Goal: Communication & Community: Answer question/provide support

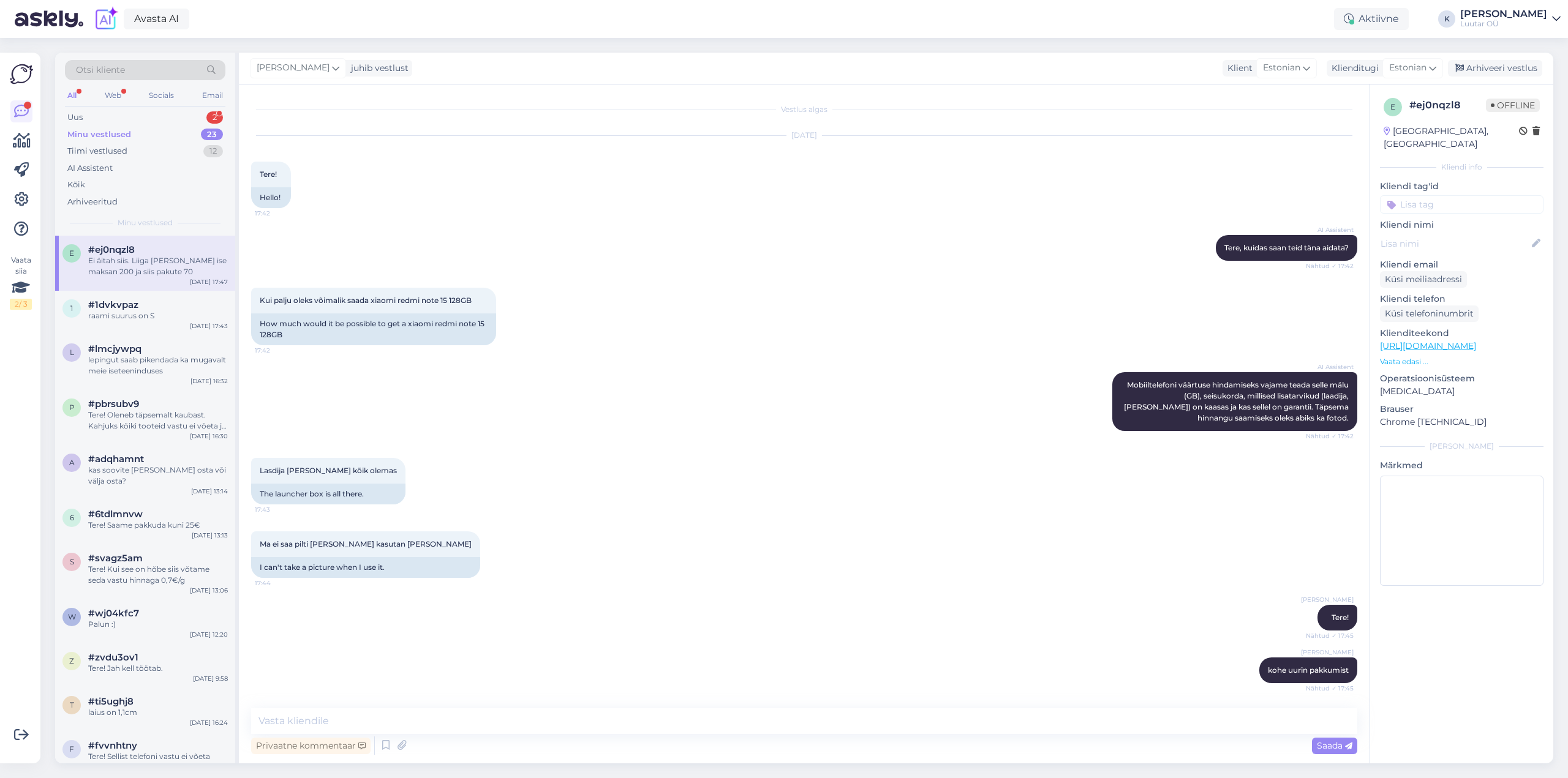
scroll to position [157, 0]
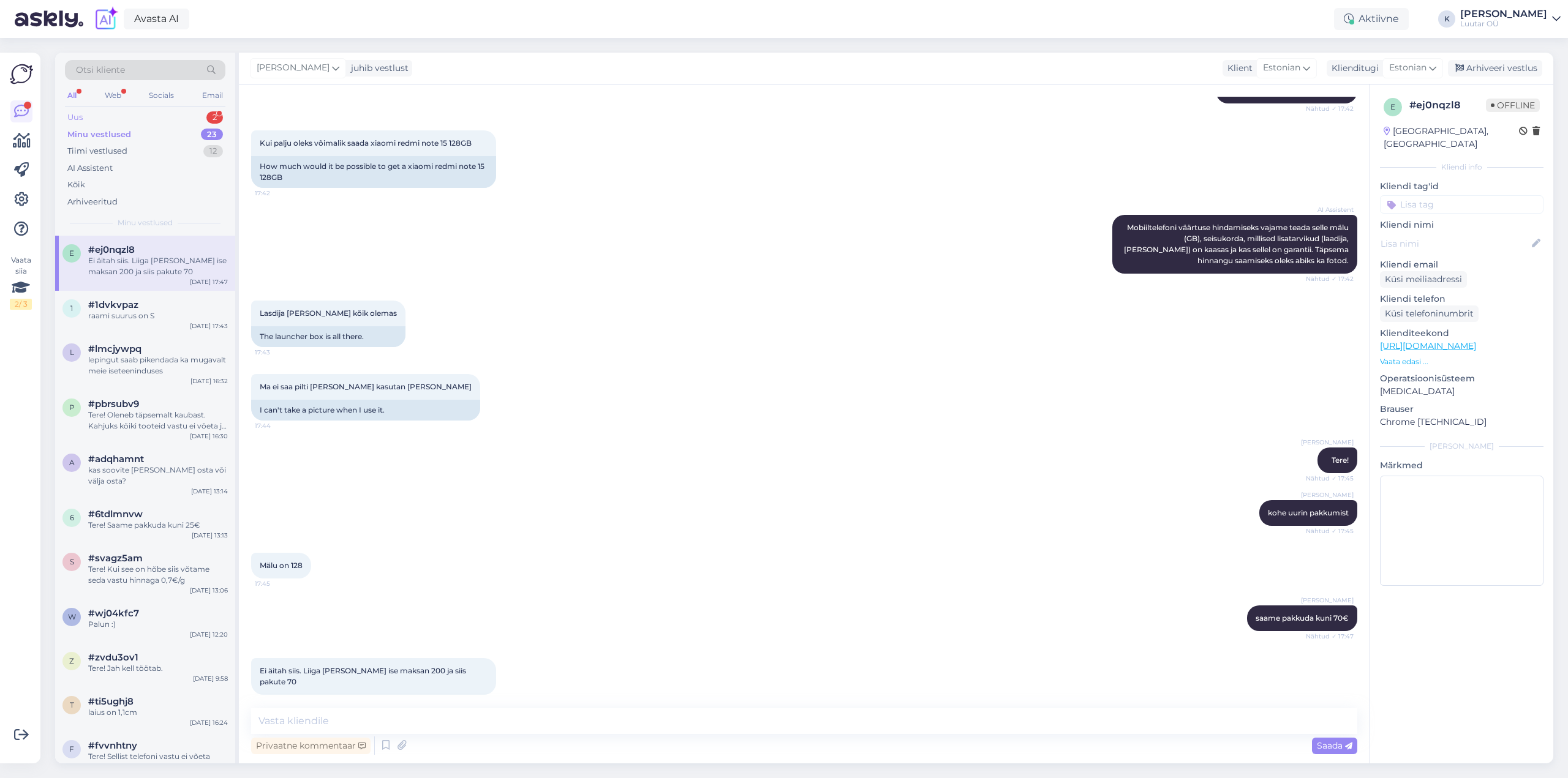
click at [84, 110] on div "Uus 2" at bounding box center [145, 118] width 161 height 17
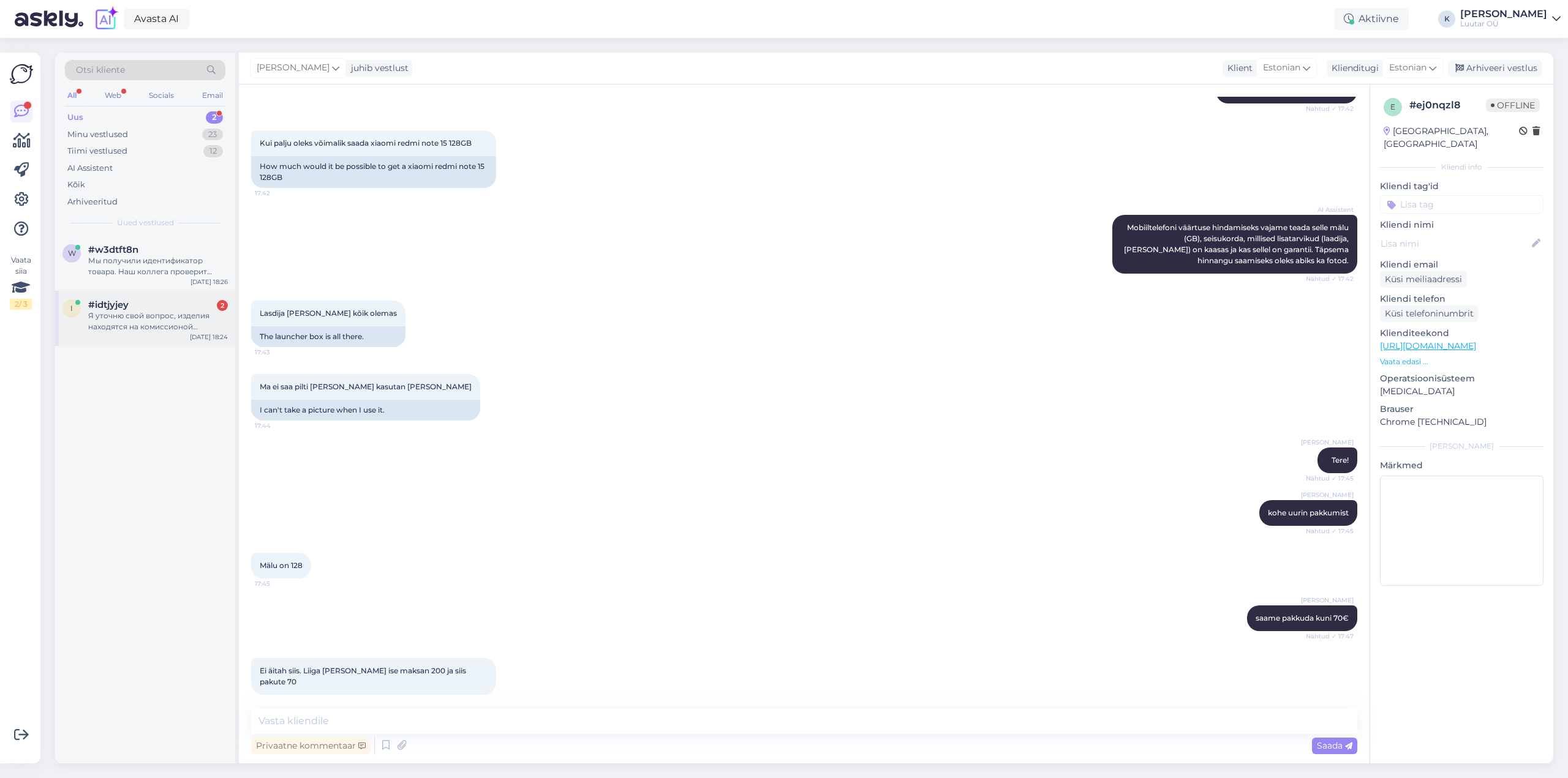
click at [125, 294] on div "i #idtjyjey 2 Я уточню свой вопрос, изделия находятся на комиссионой продаже. И…" at bounding box center [145, 318] width 180 height 55
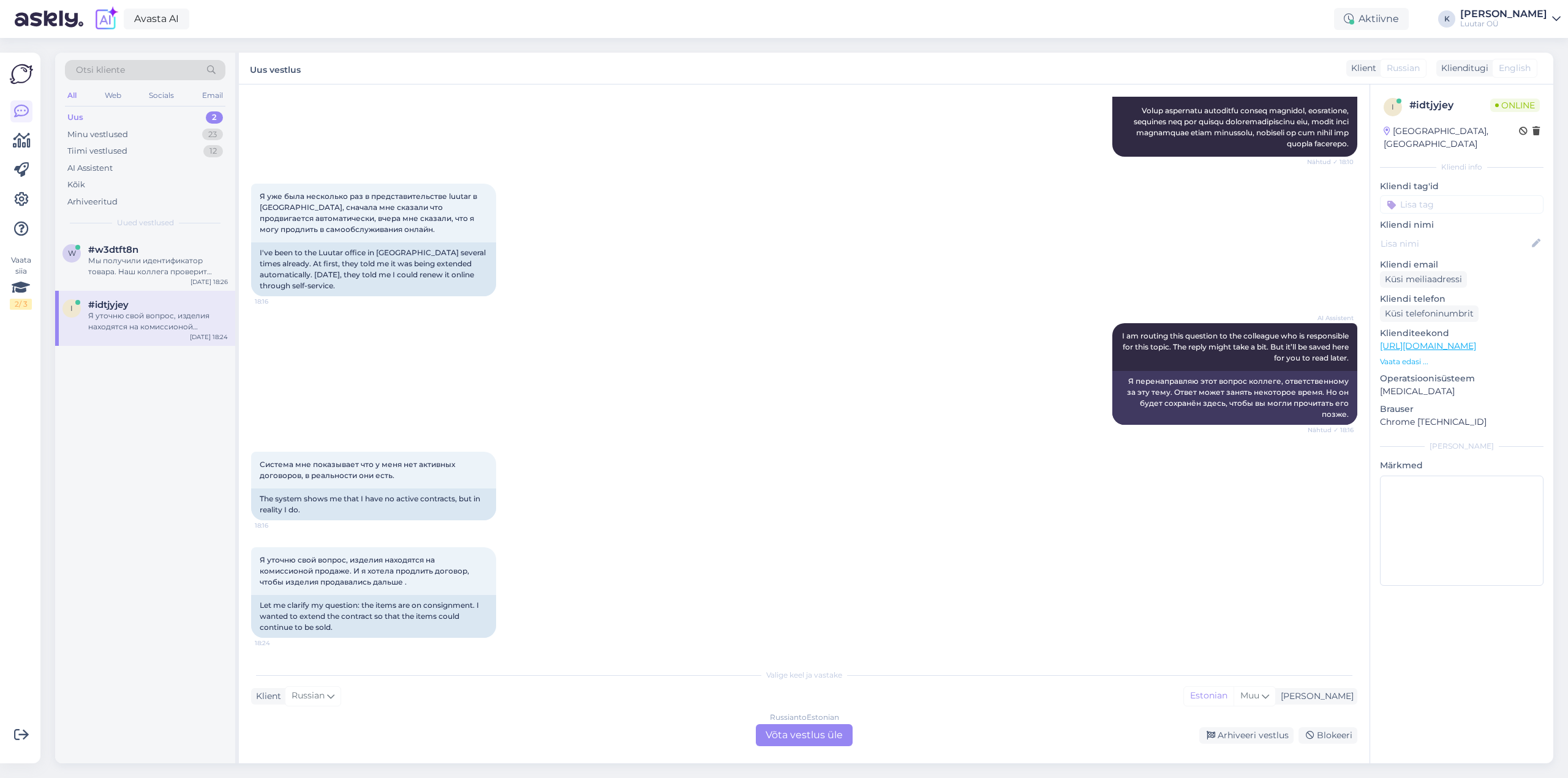
click at [820, 728] on div "Russian to Estonian Võta vestlus üle" at bounding box center [804, 735] width 97 height 22
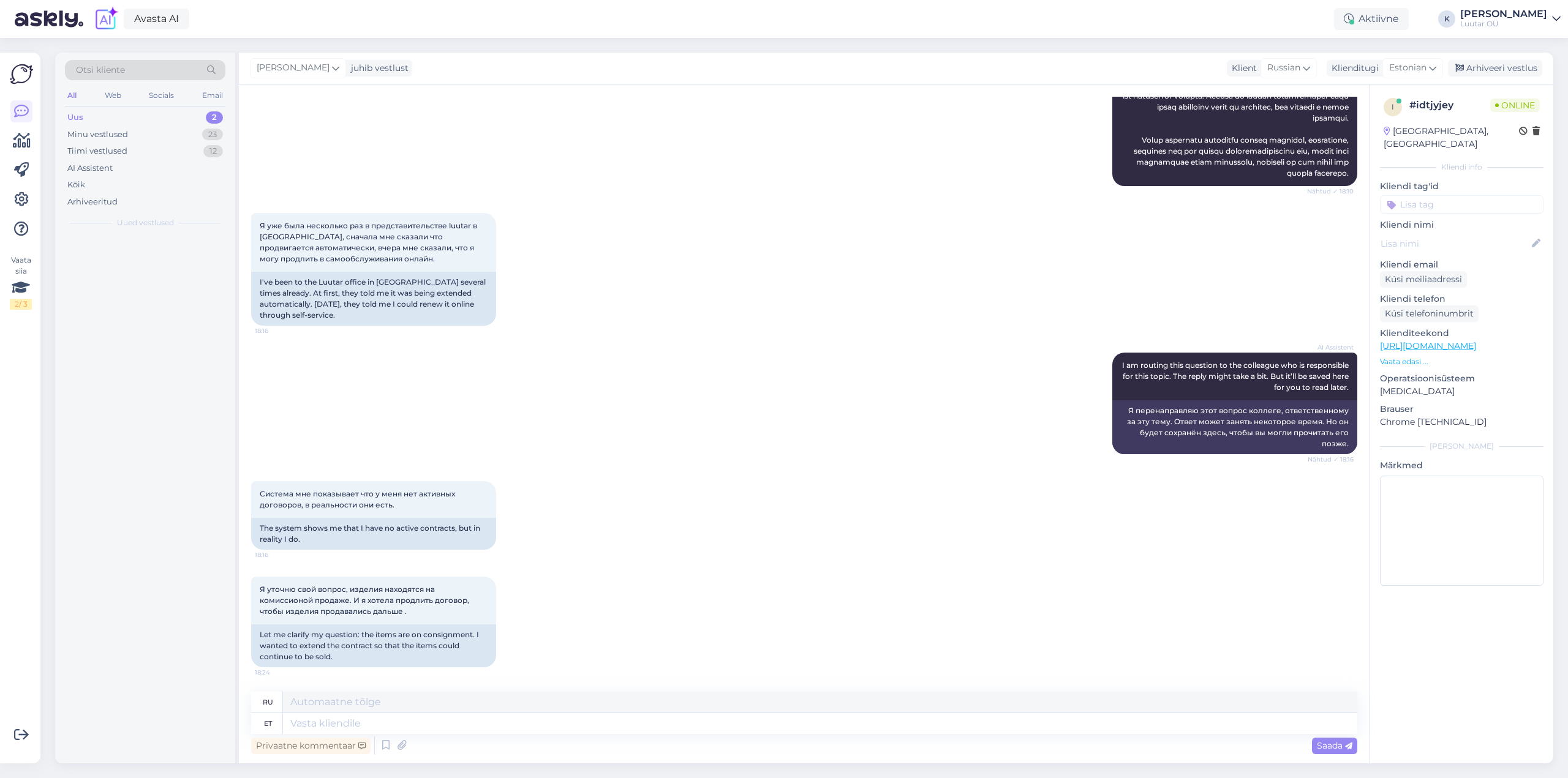
scroll to position [813, 0]
click at [468, 725] on textarea at bounding box center [820, 723] width 1075 height 21
type textarea "Tere!"
type textarea "Привет!"
type textarea "Tere! [GEOGRAPHIC_DATA]"
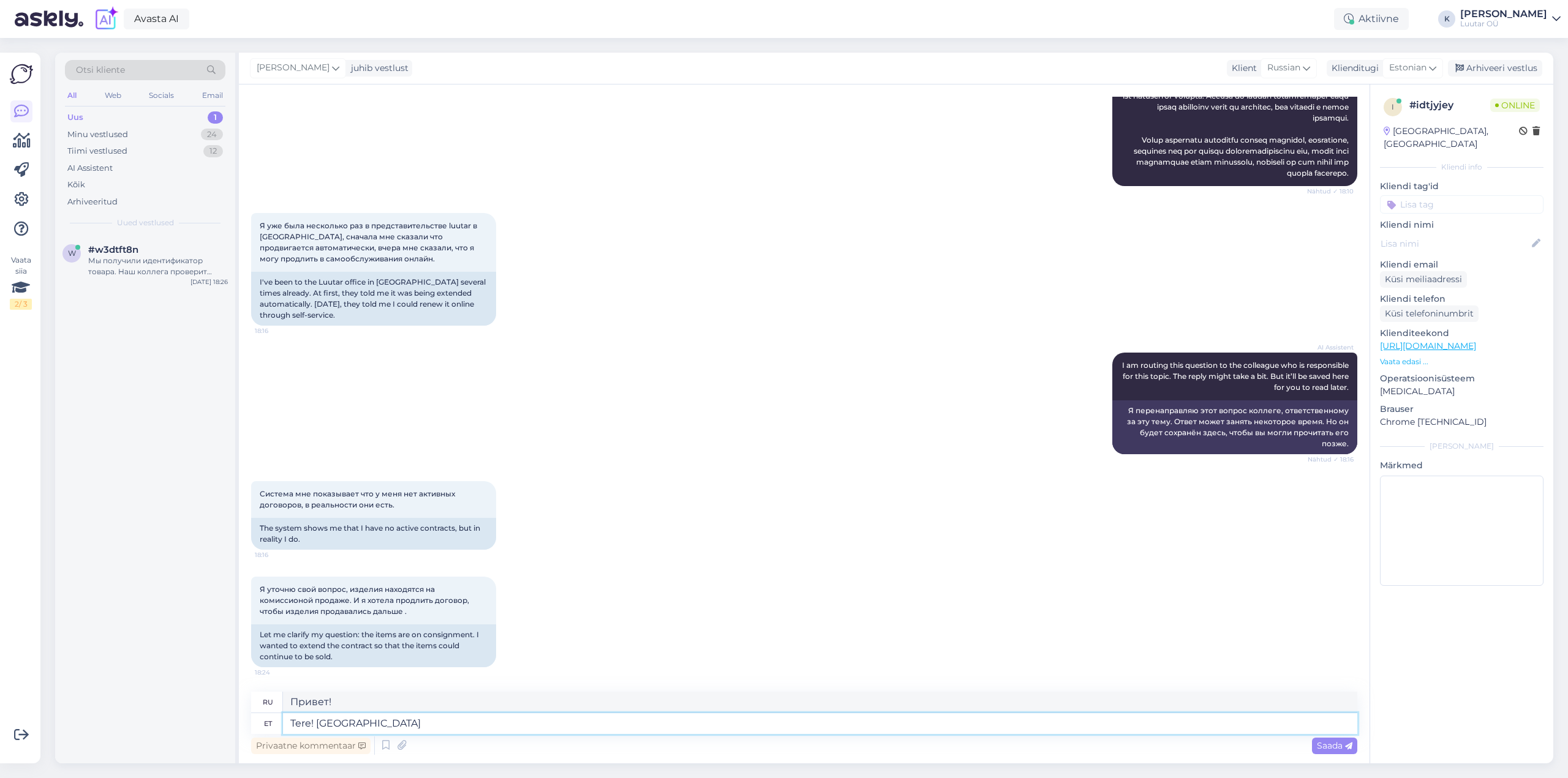
type textarea "Здравствуйте! Пожалуйста."
type textarea "Tere! Palun öelge"
type textarea "Здравствуйте! Подскажите, пожалуйста."
type textarea "Tere! Palun öelge isikukood"
type textarea "Здравствуйте! Назовите, пожалуйста, ваш личный идентификационный номер."
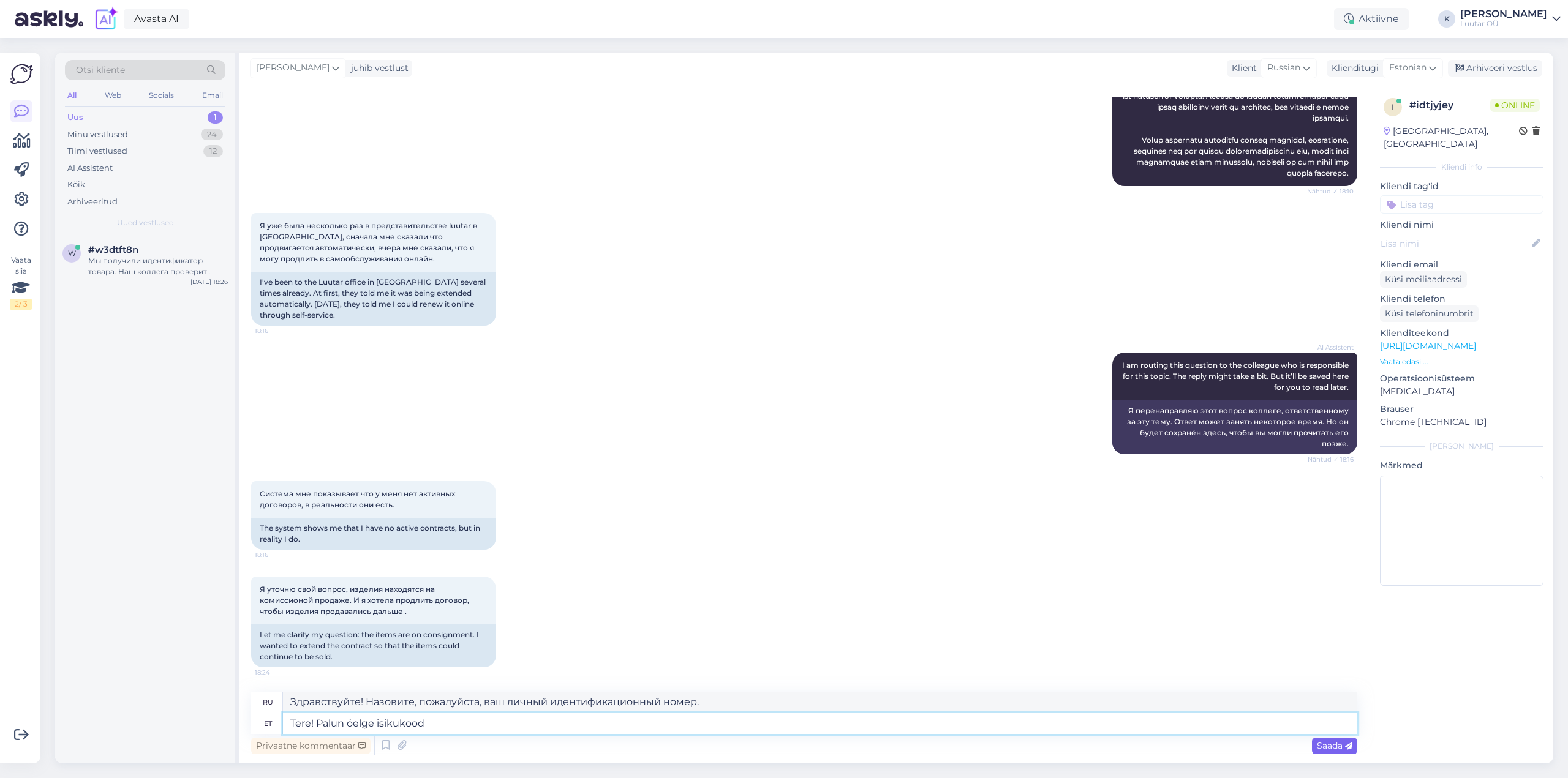
type textarea "Tere! Palun öelge isikukood"
click at [1329, 746] on span "Saada" at bounding box center [1334, 745] width 36 height 11
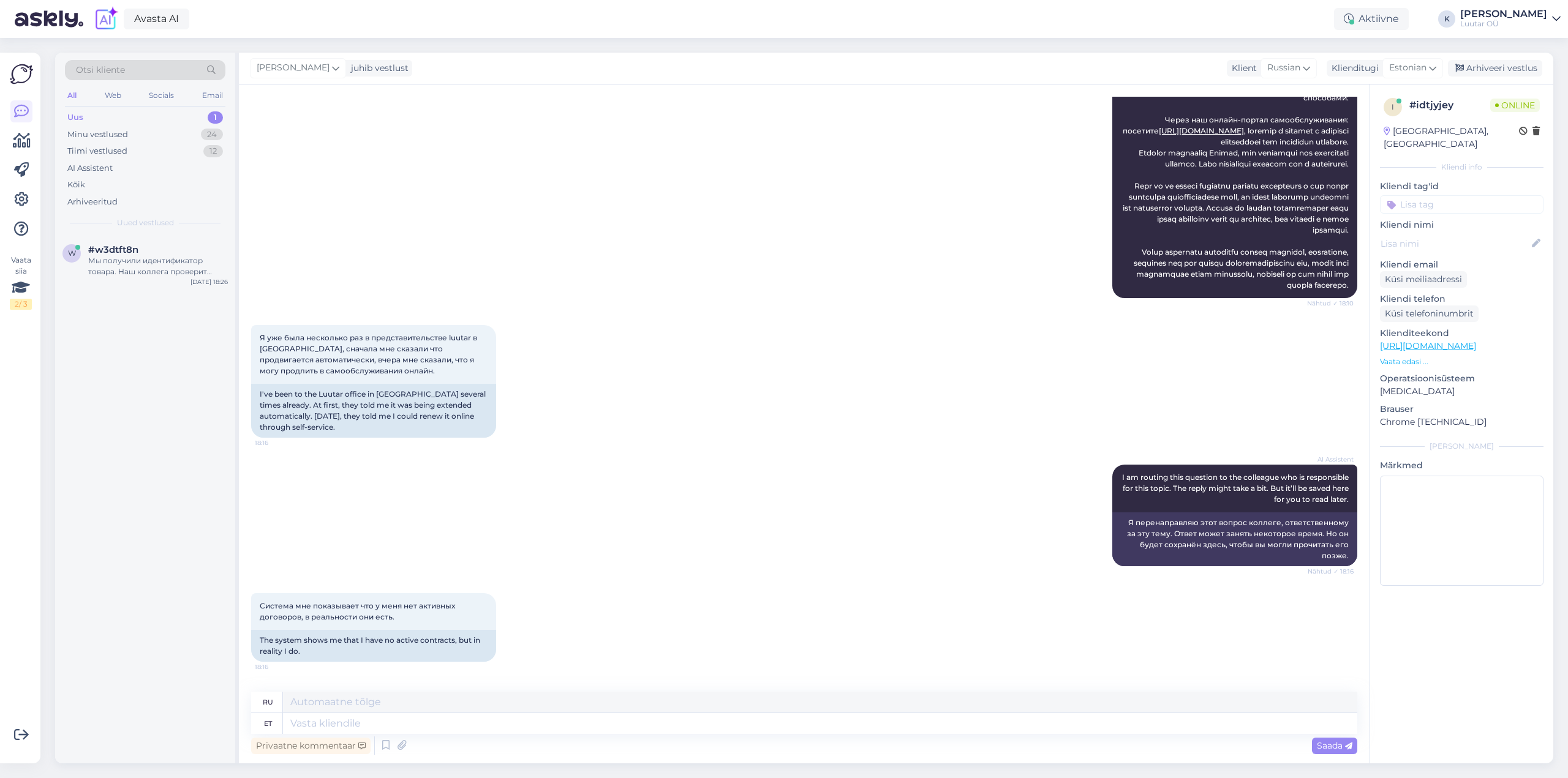
scroll to position [898, 0]
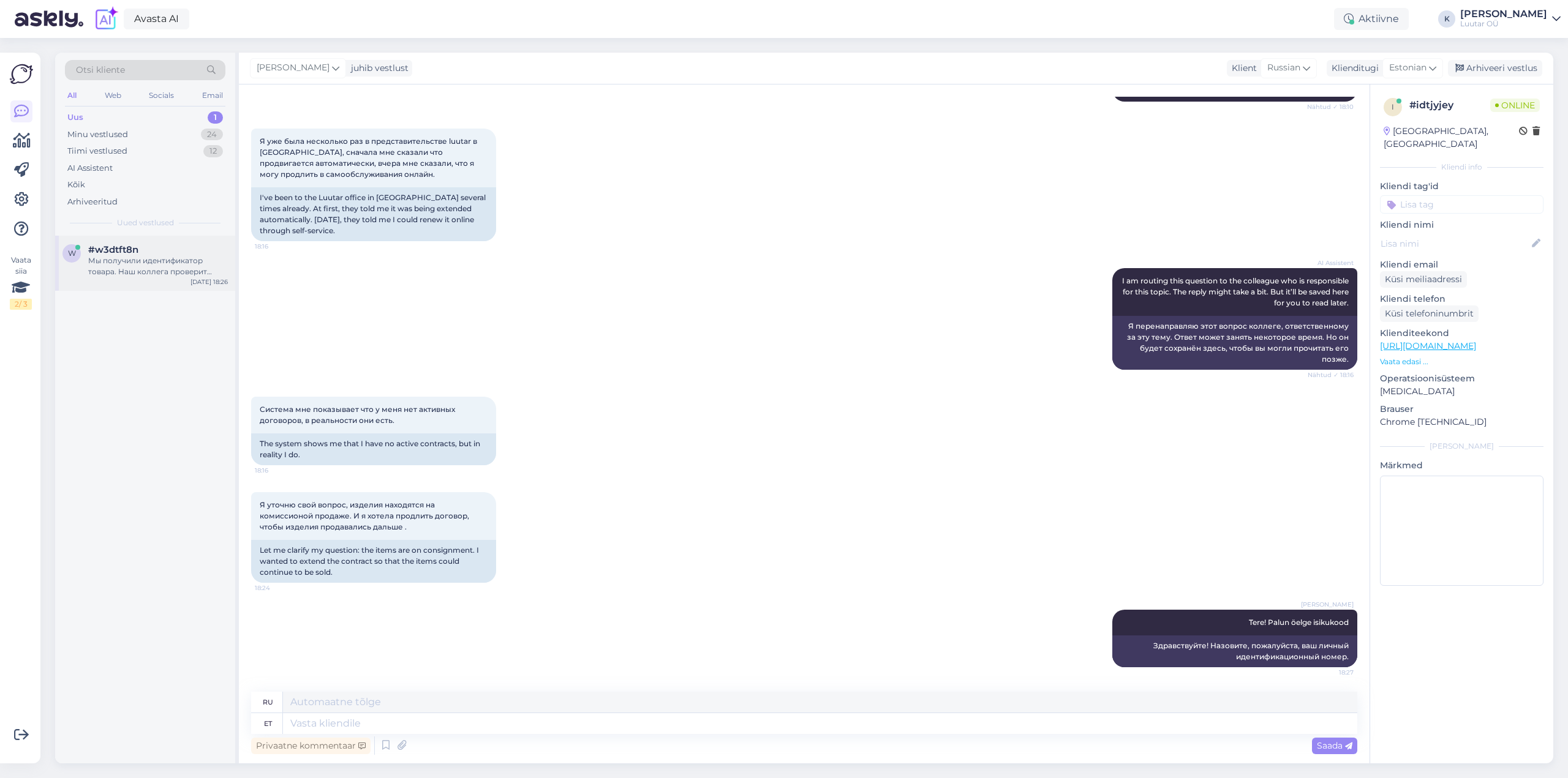
click at [127, 255] on span "#w3dtft8n" at bounding box center [113, 249] width 50 height 11
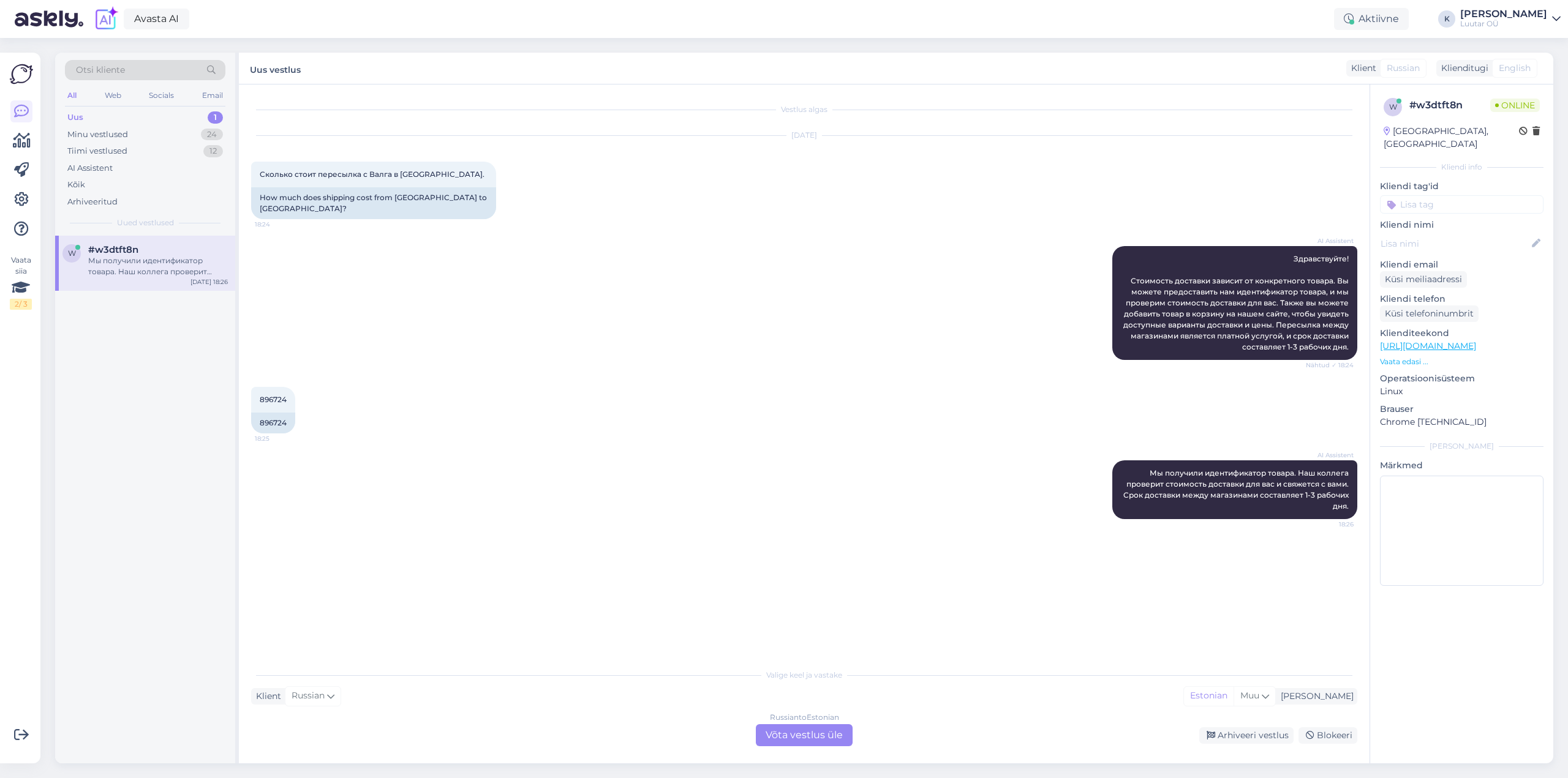
scroll to position [0, 0]
click at [273, 395] on span "896724" at bounding box center [273, 399] width 27 height 9
copy div "896724 18:25"
click at [806, 735] on div "Russian to Estonian Võta vestlus üle" at bounding box center [804, 735] width 97 height 22
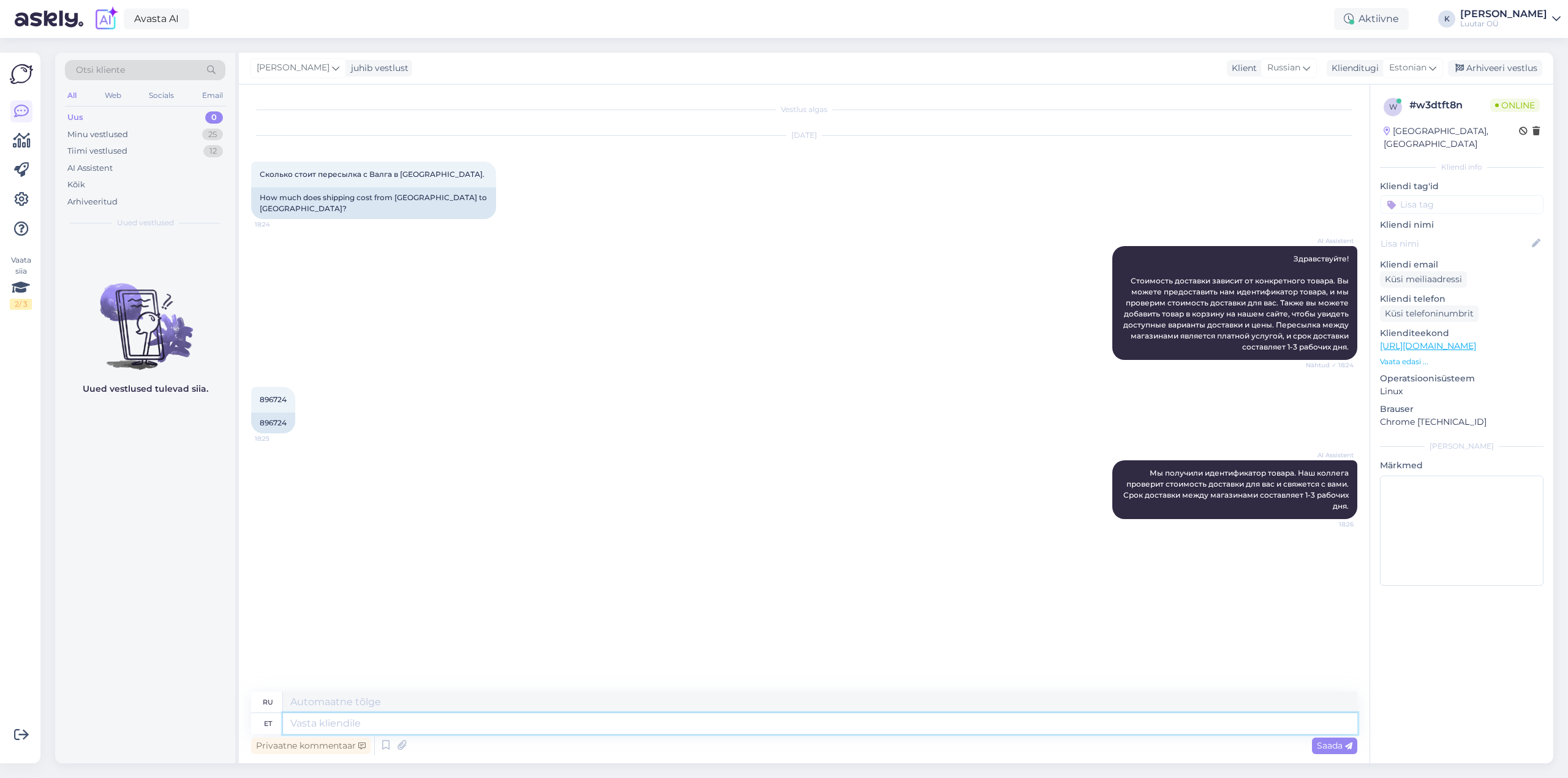
click at [670, 724] on textarea at bounding box center [820, 723] width 1075 height 21
type textarea "Tere!"
type textarea "Привет!"
type textarea "Tere! Saatmine on"
type textarea "Здравствуйте! Доставка"
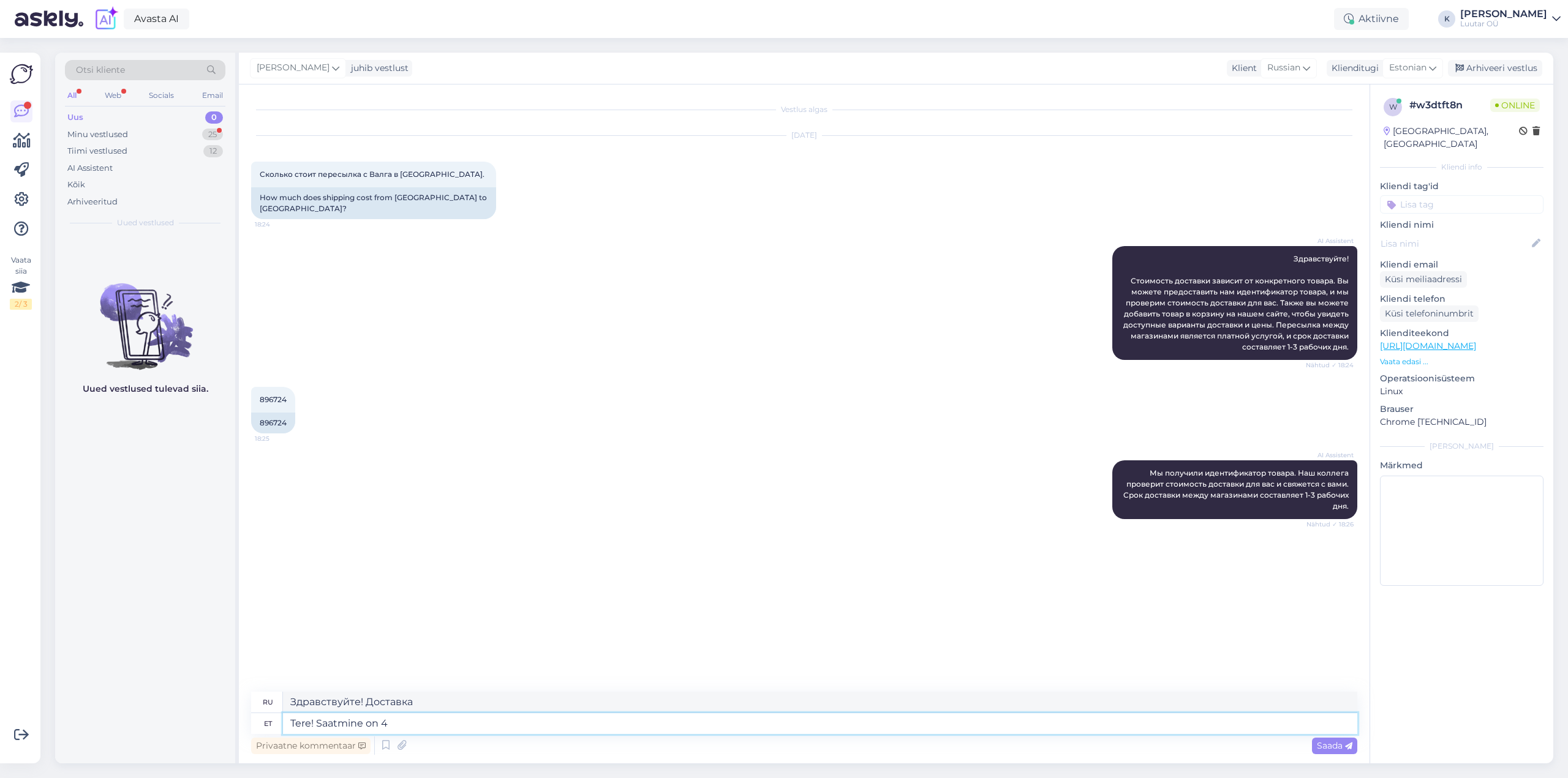
type textarea "Tere! Saatmine on 4€"
type textarea "Здравствуйте! Доставка стоит 4 евро."
type textarea "Tere! Saatmine on 4€"
click at [1325, 750] on span "Saada" at bounding box center [1334, 745] width 36 height 11
click at [105, 133] on div "Minu vestlused" at bounding box center [97, 134] width 61 height 12
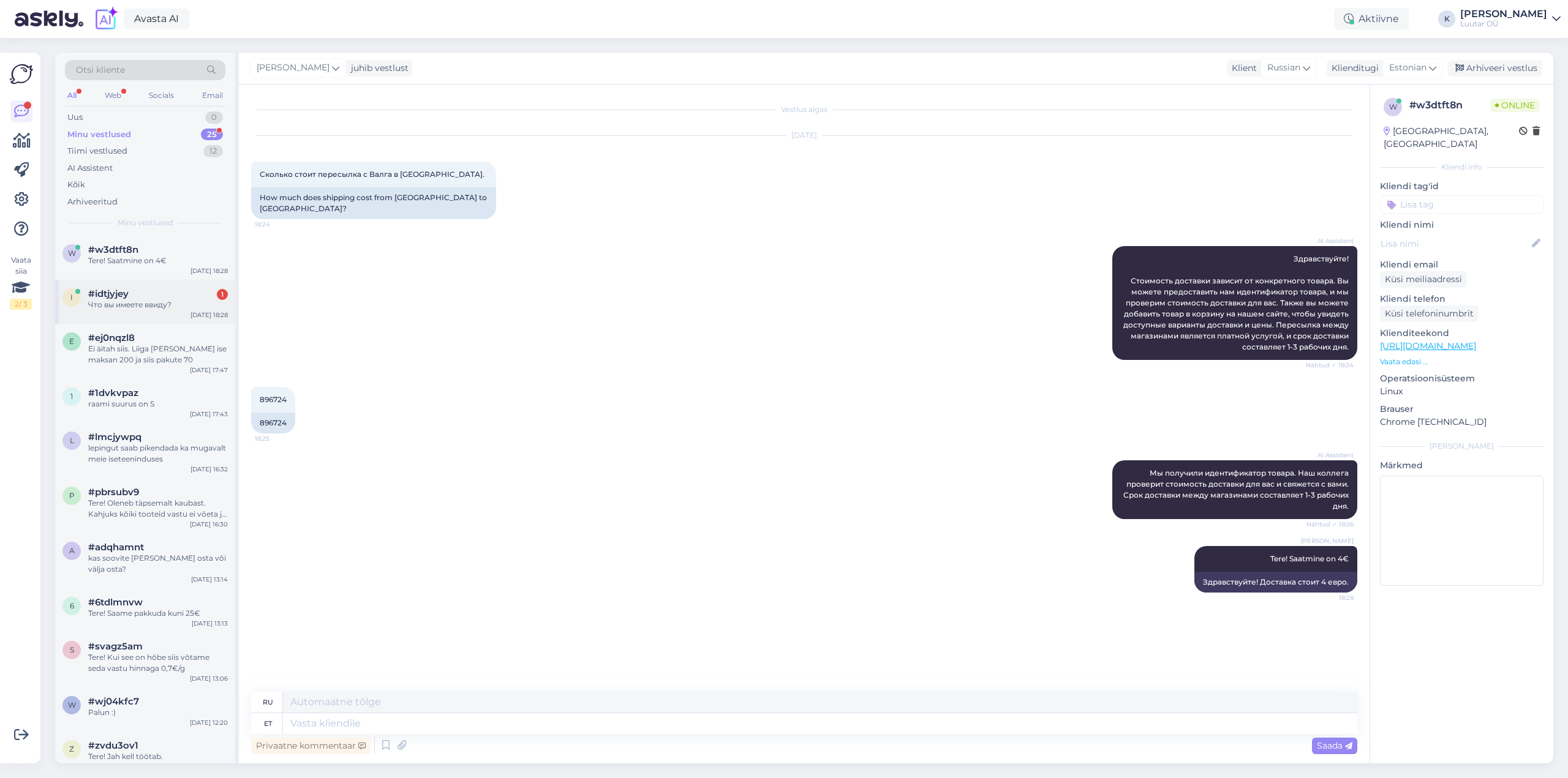
click at [121, 302] on div "Что вы имеете ввиду?" at bounding box center [158, 304] width 139 height 11
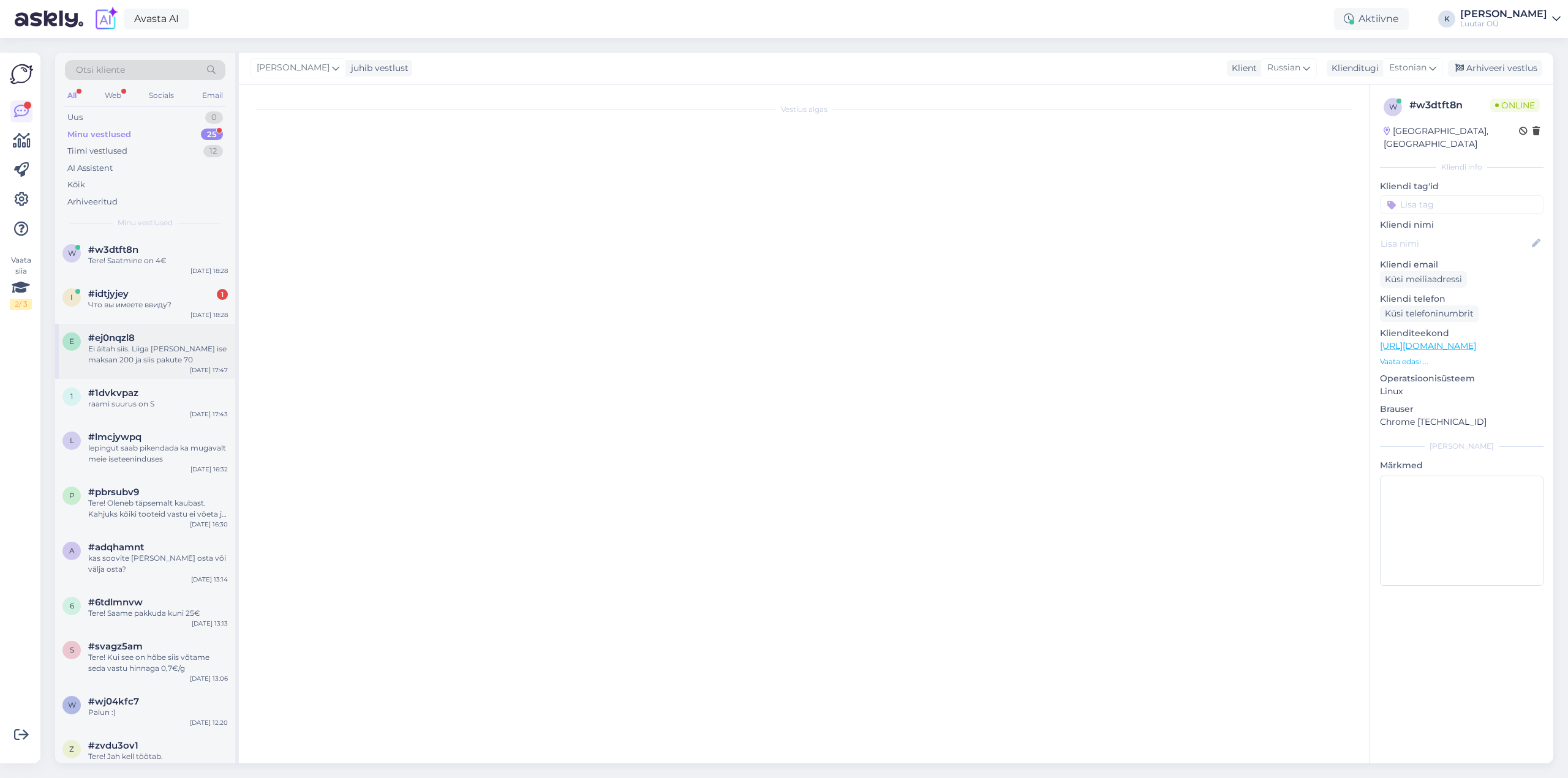
scroll to position [971, 0]
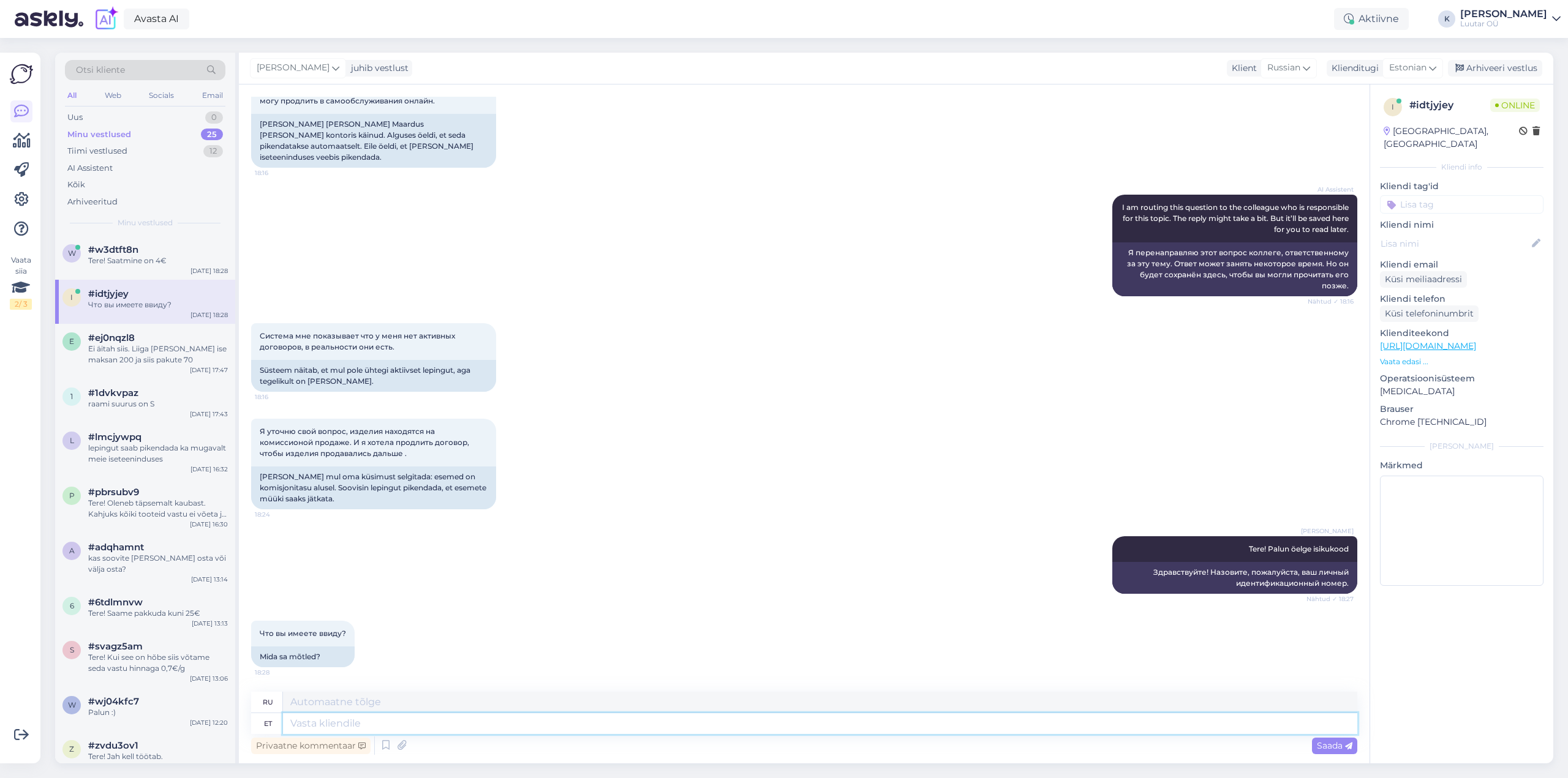
click at [341, 727] on textarea at bounding box center [820, 723] width 1075 height 21
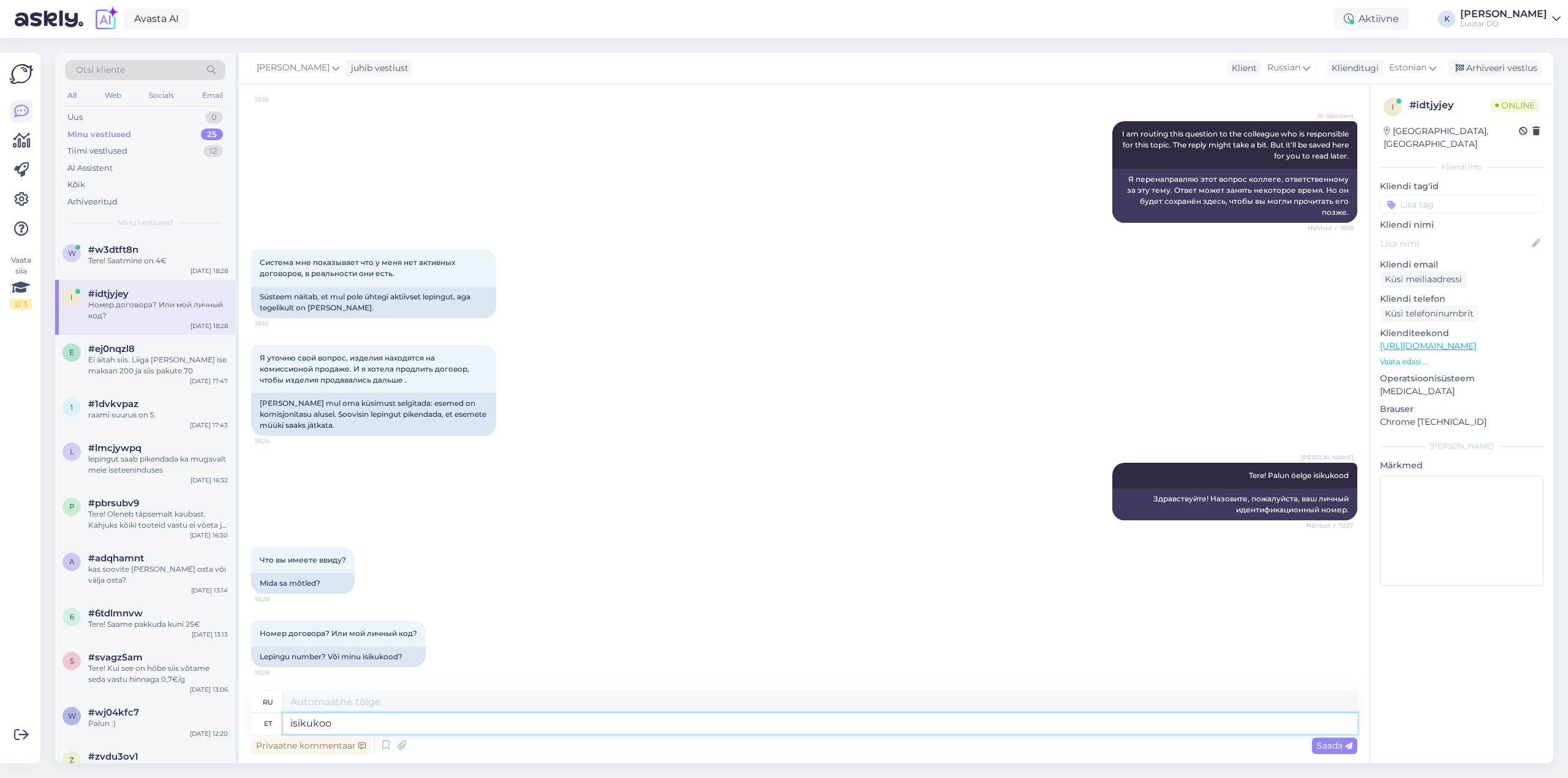
type textarea "isikukood"
type textarea "персональный идентификационный номер"
drag, startPoint x: 350, startPoint y: 721, endPoint x: 205, endPoint y: 731, distance: 145.3
click at [206, 731] on div "Otsi kliente All Web Socials Email Uus 0 Minu vestlused 25 Tiimi vestlused 12 A…" at bounding box center [804, 408] width 1498 height 711
click at [362, 698] on textarea at bounding box center [820, 702] width 1075 height 21
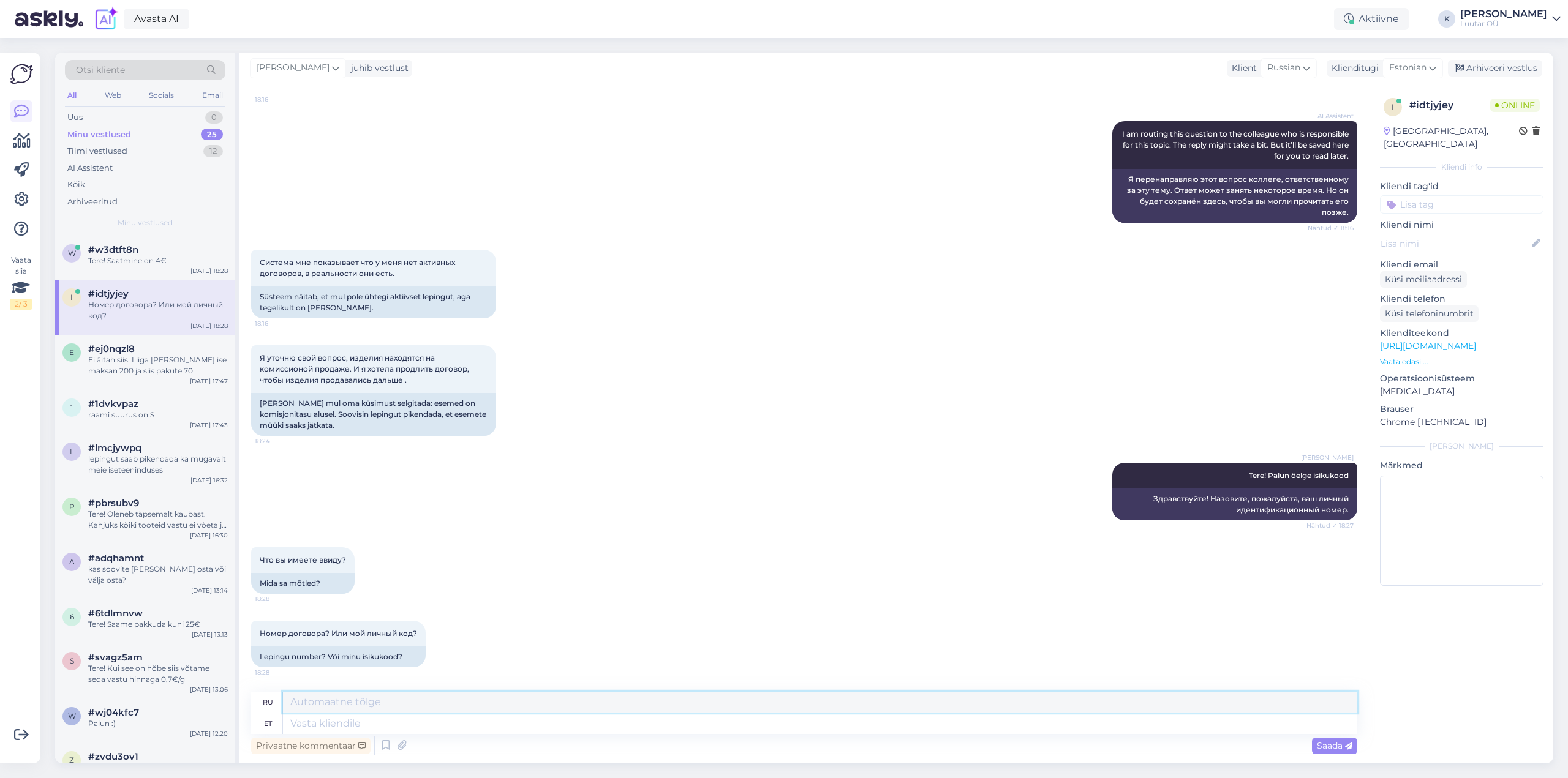
paste textarea "личный код"
type textarea "личный код"
click at [1319, 746] on span "Saada" at bounding box center [1334, 745] width 36 height 11
click at [1334, 751] on div "Saada" at bounding box center [1334, 746] width 45 height 16
click at [1325, 743] on span "Saada" at bounding box center [1334, 745] width 36 height 11
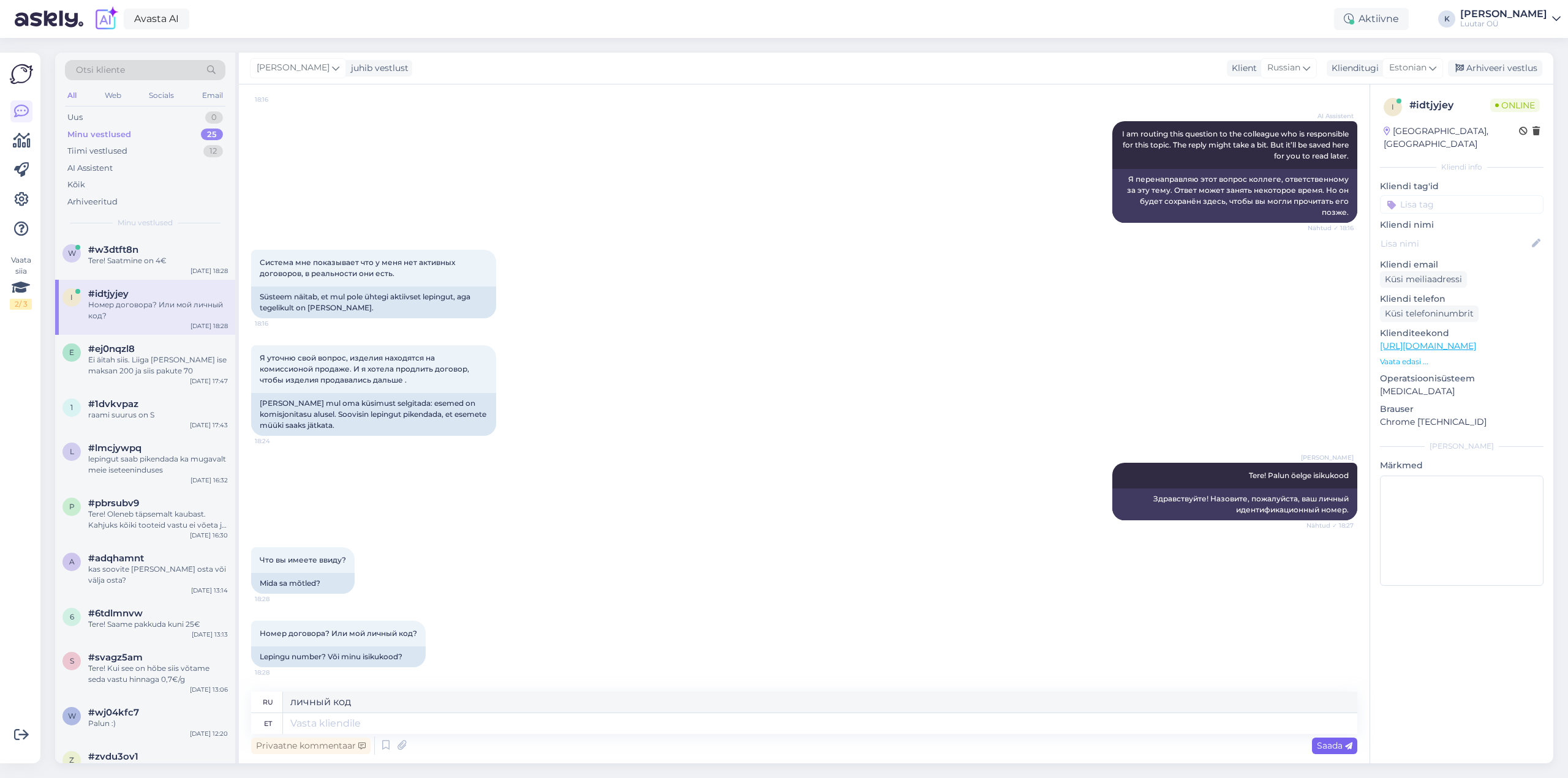
click at [1325, 744] on span "Saada" at bounding box center [1334, 745] width 36 height 11
click at [1325, 744] on span "Saada" at bounding box center [1334, 745] width 36 height 11
click at [1325, 744] on span "Saada" at bounding box center [1334, 745] width 36 height 11
click at [1322, 744] on span "Saada" at bounding box center [1334, 745] width 36 height 11
click at [499, 724] on textarea at bounding box center [820, 723] width 1075 height 21
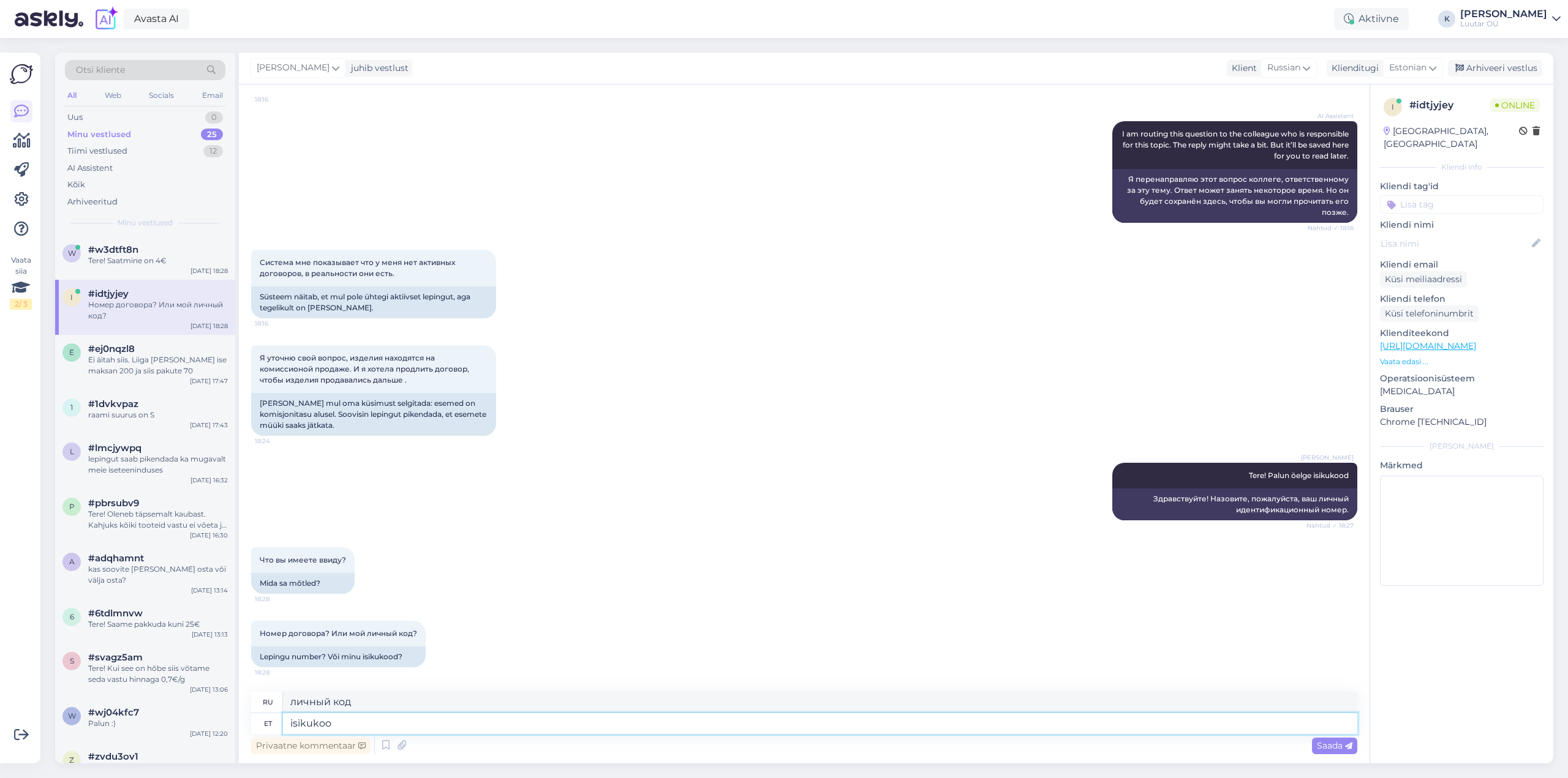
type textarea "isikukood"
type textarea "персональный идентификационный номер"
type textarea "isikukood"
click at [1350, 746] on icon at bounding box center [1348, 746] width 7 height 7
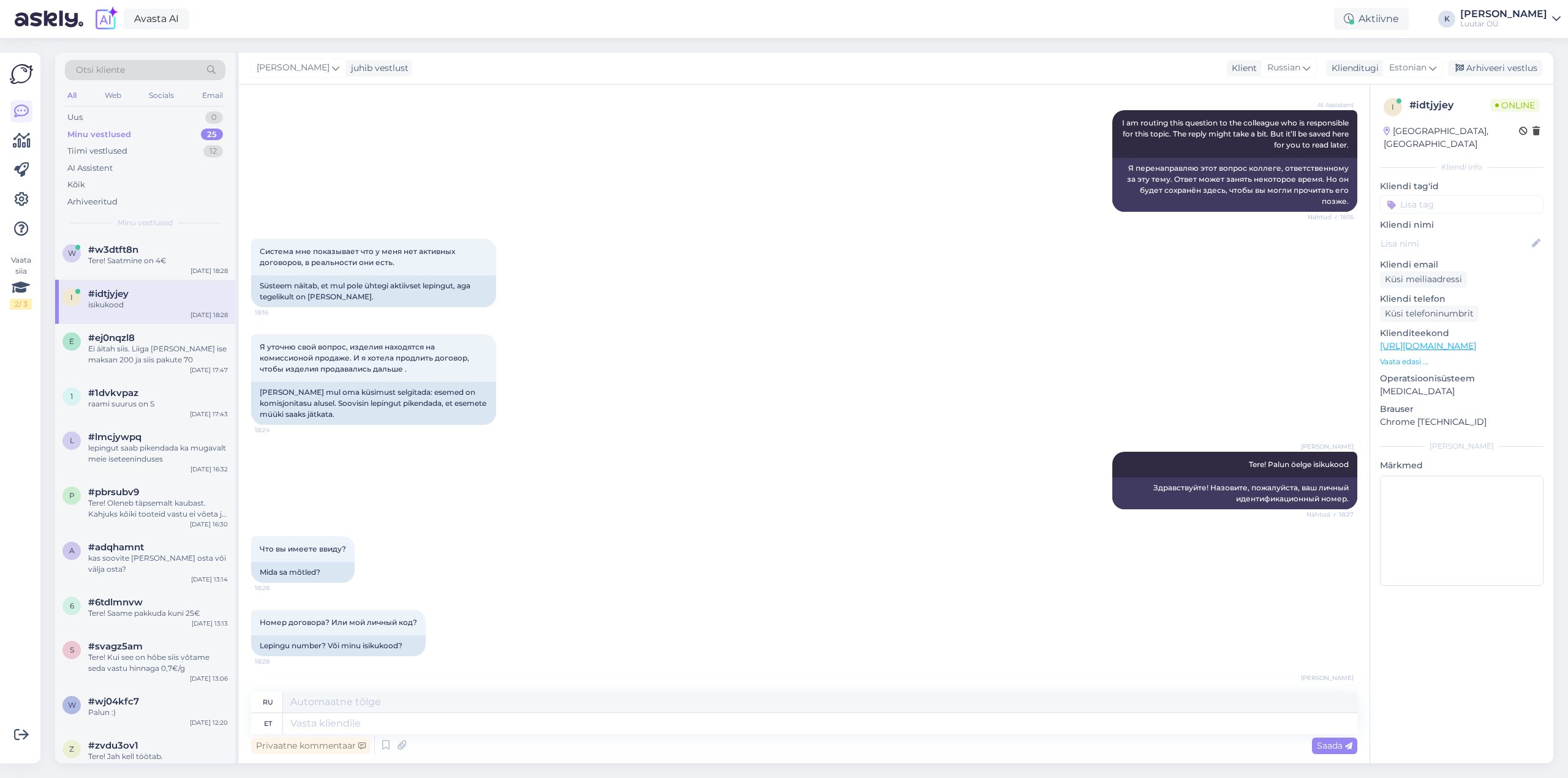
scroll to position [1118, 0]
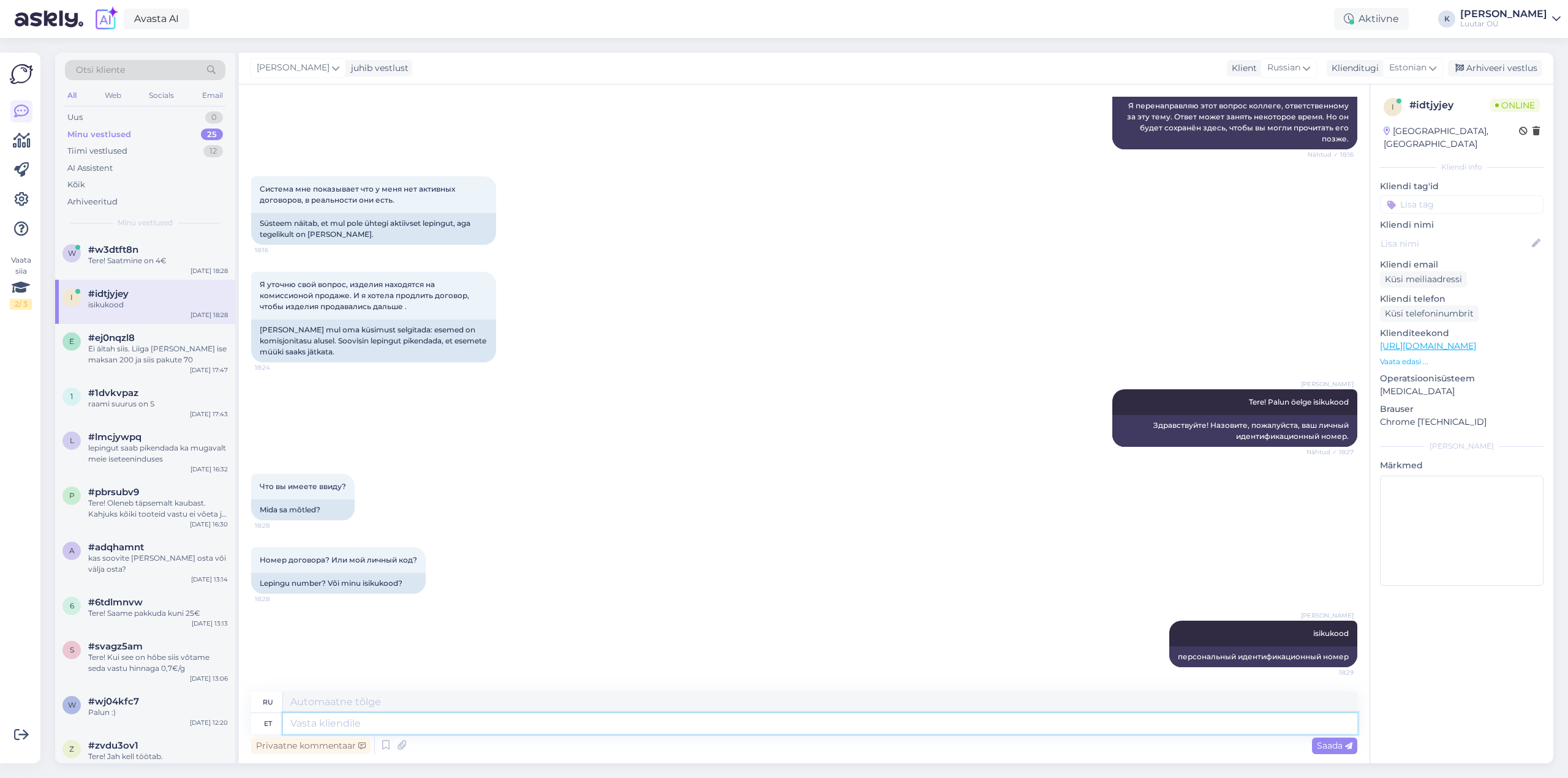
click at [461, 721] on textarea at bounding box center [820, 723] width 1075 height 21
type textarea "isikukood"
click at [458, 696] on textarea at bounding box center [820, 702] width 1075 height 21
drag, startPoint x: 536, startPoint y: 696, endPoint x: 225, endPoint y: 704, distance: 311.1
click at [225, 702] on div "Otsi kliente All Web Socials Email Uus 0 Minu vestlused 25 Tiimi vestlused 12 A…" at bounding box center [804, 408] width 1498 height 711
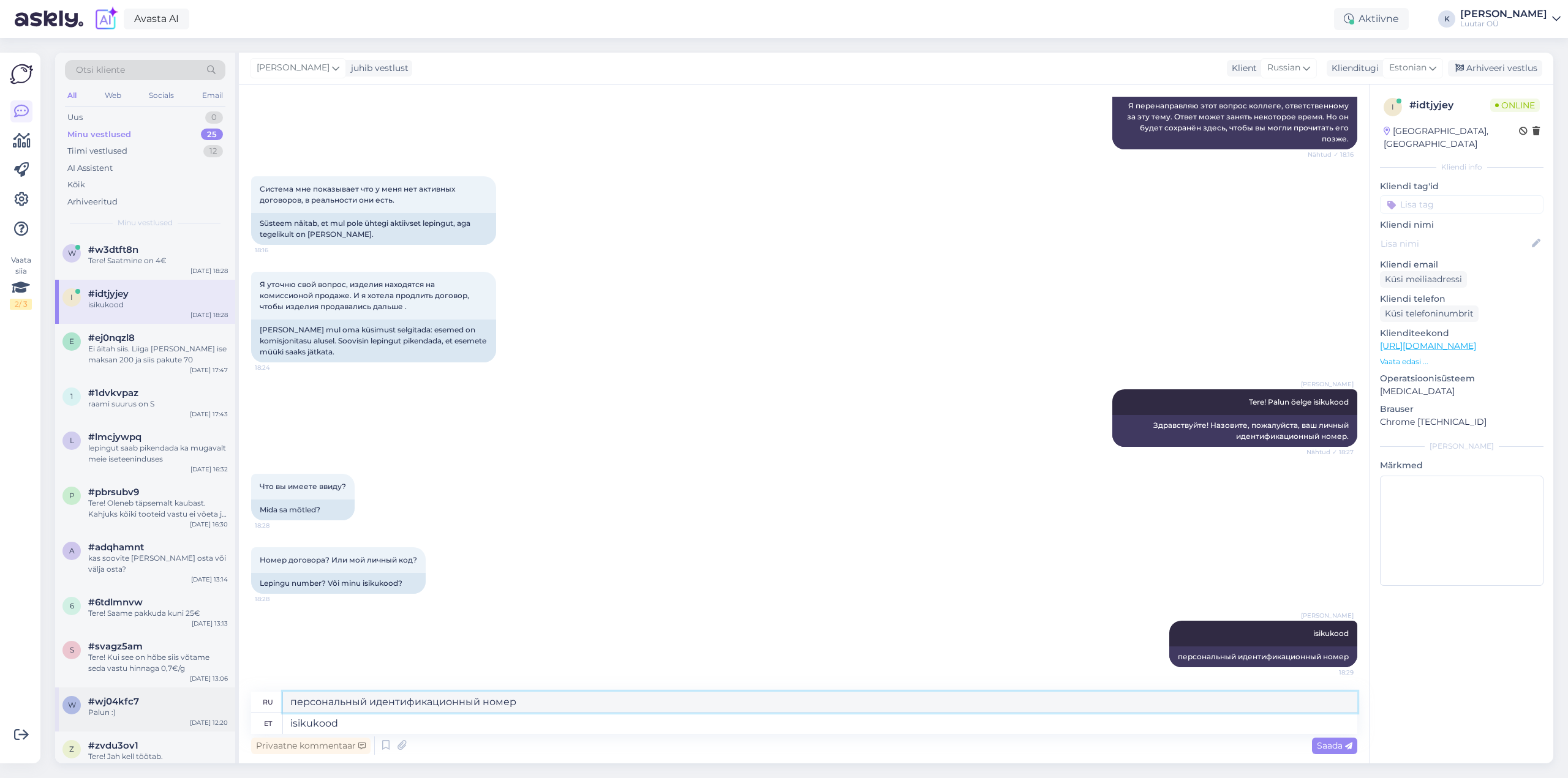
paste textarea "ичный код"
type textarea "личный код"
click at [1341, 744] on span "Saada" at bounding box center [1334, 745] width 36 height 11
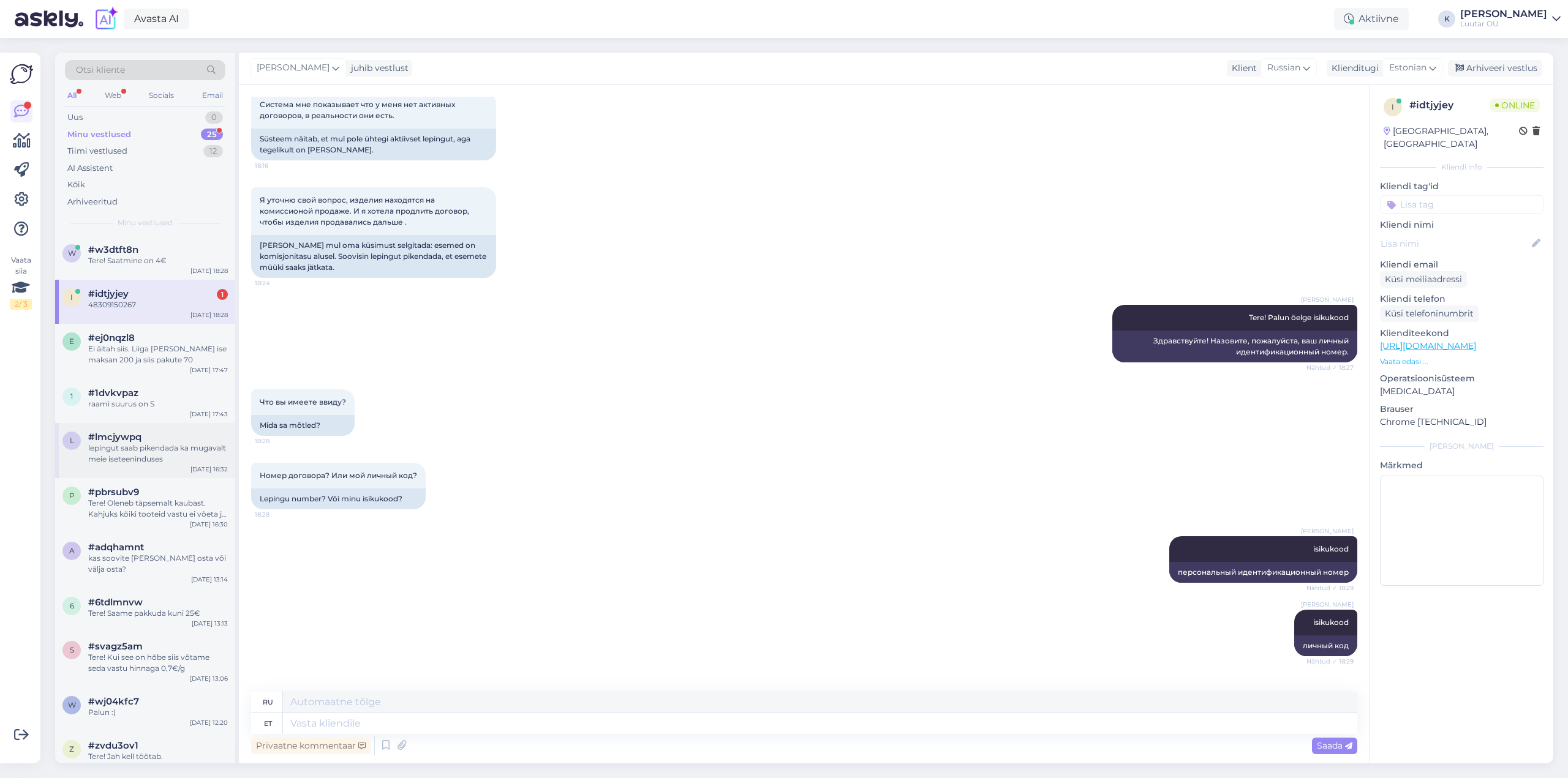
scroll to position [1265, 0]
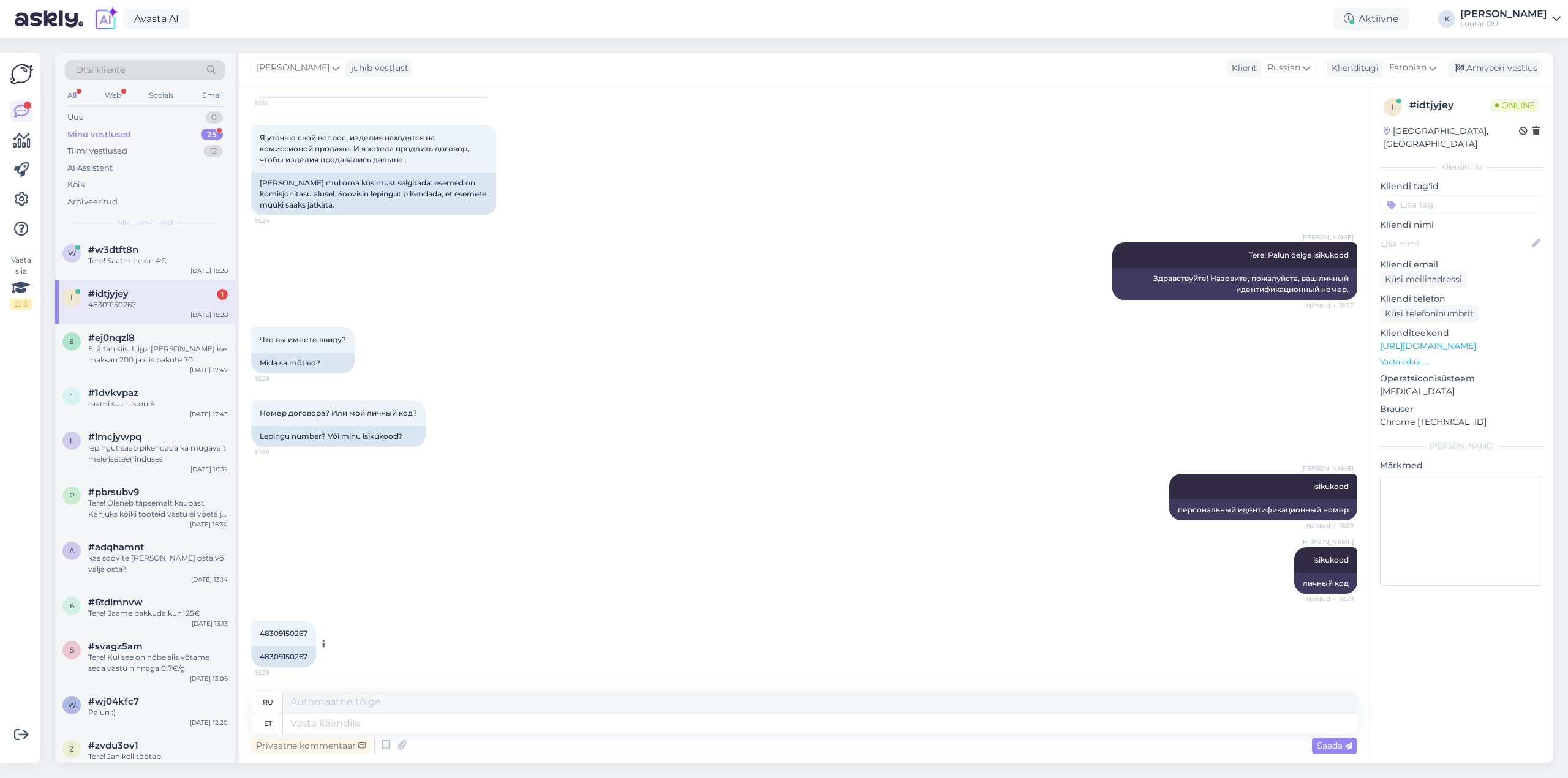
click at [292, 628] on div "48309150267 18:29" at bounding box center [284, 633] width 65 height 26
click at [292, 629] on div "48309150267 18:29" at bounding box center [284, 633] width 65 height 26
copy div "48309150267 18:29"
click at [363, 727] on textarea at bounding box center [820, 723] width 1075 height 21
type textarea "Teil o"
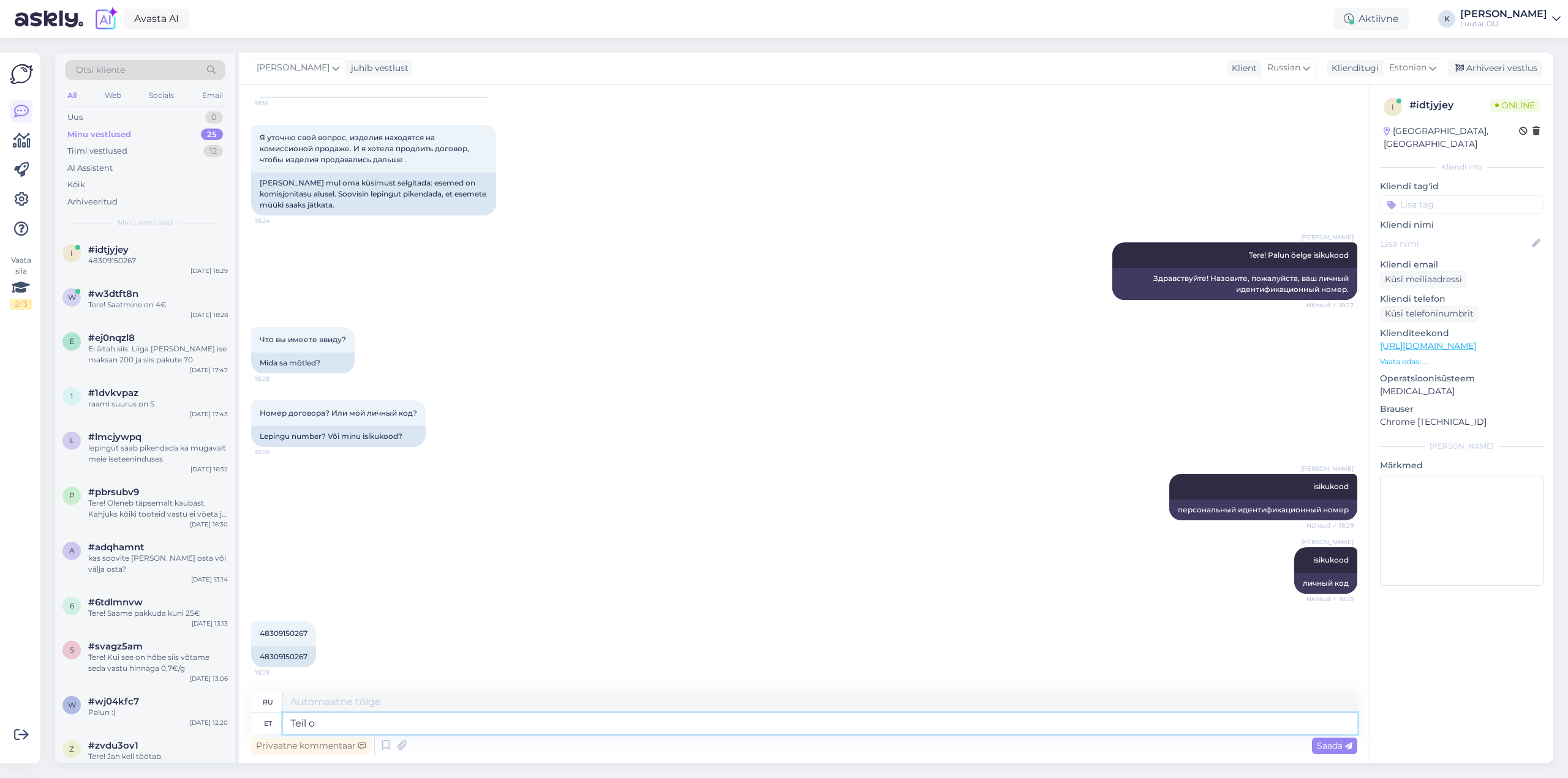
type textarea "Ты"
type textarea "Teil on"
type textarea "У вас есть"
type textarea "Teil on tooted"
type textarea "У вас есть продукты"
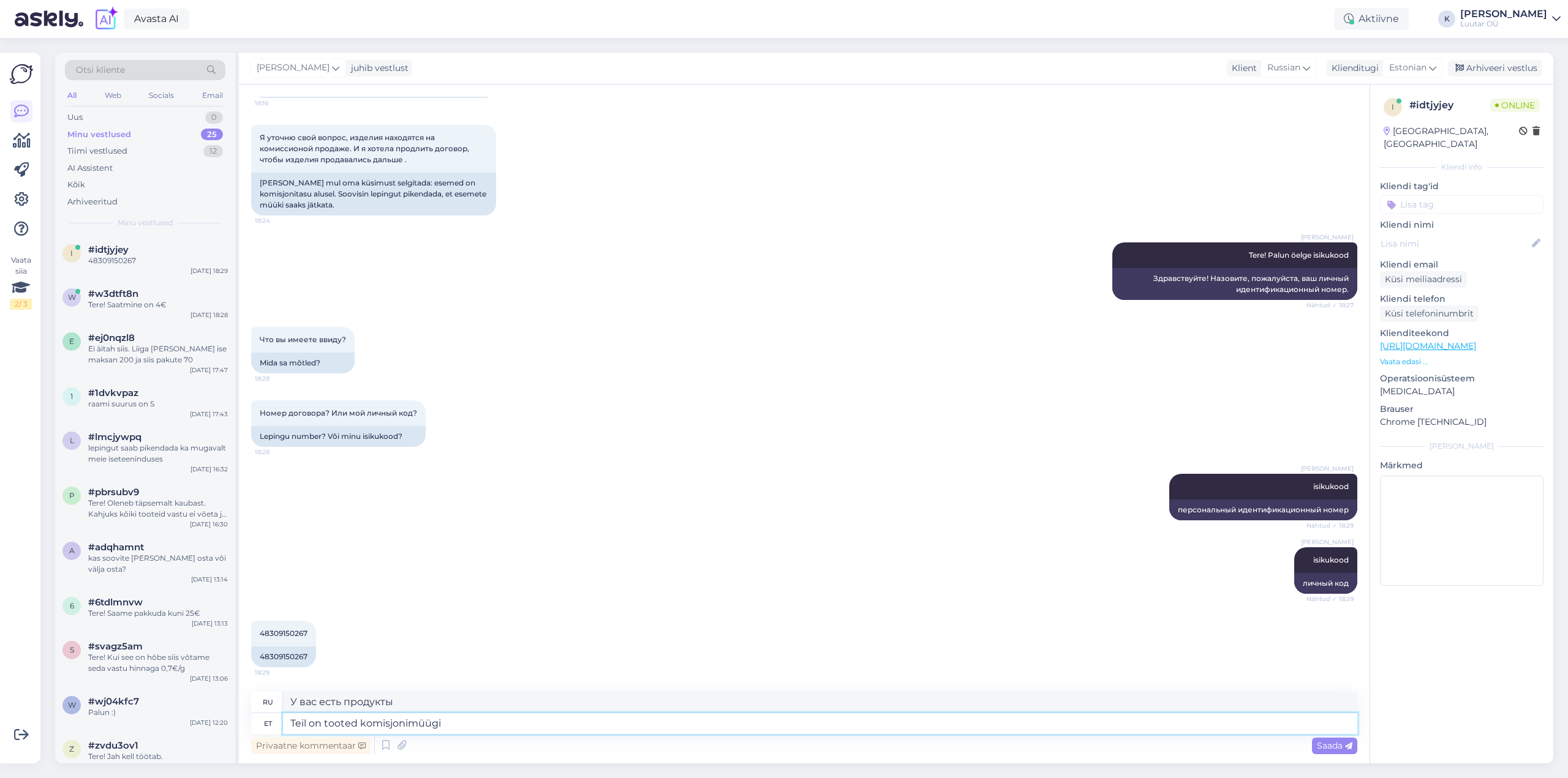
type textarea "Teil on tooted komisjonimüügis"
type textarea "У вас есть продукция, отданная на комиссию."
type textarea "Teil on tooted komisjonimüügis"
click at [1331, 750] on span "Saada" at bounding box center [1334, 745] width 36 height 11
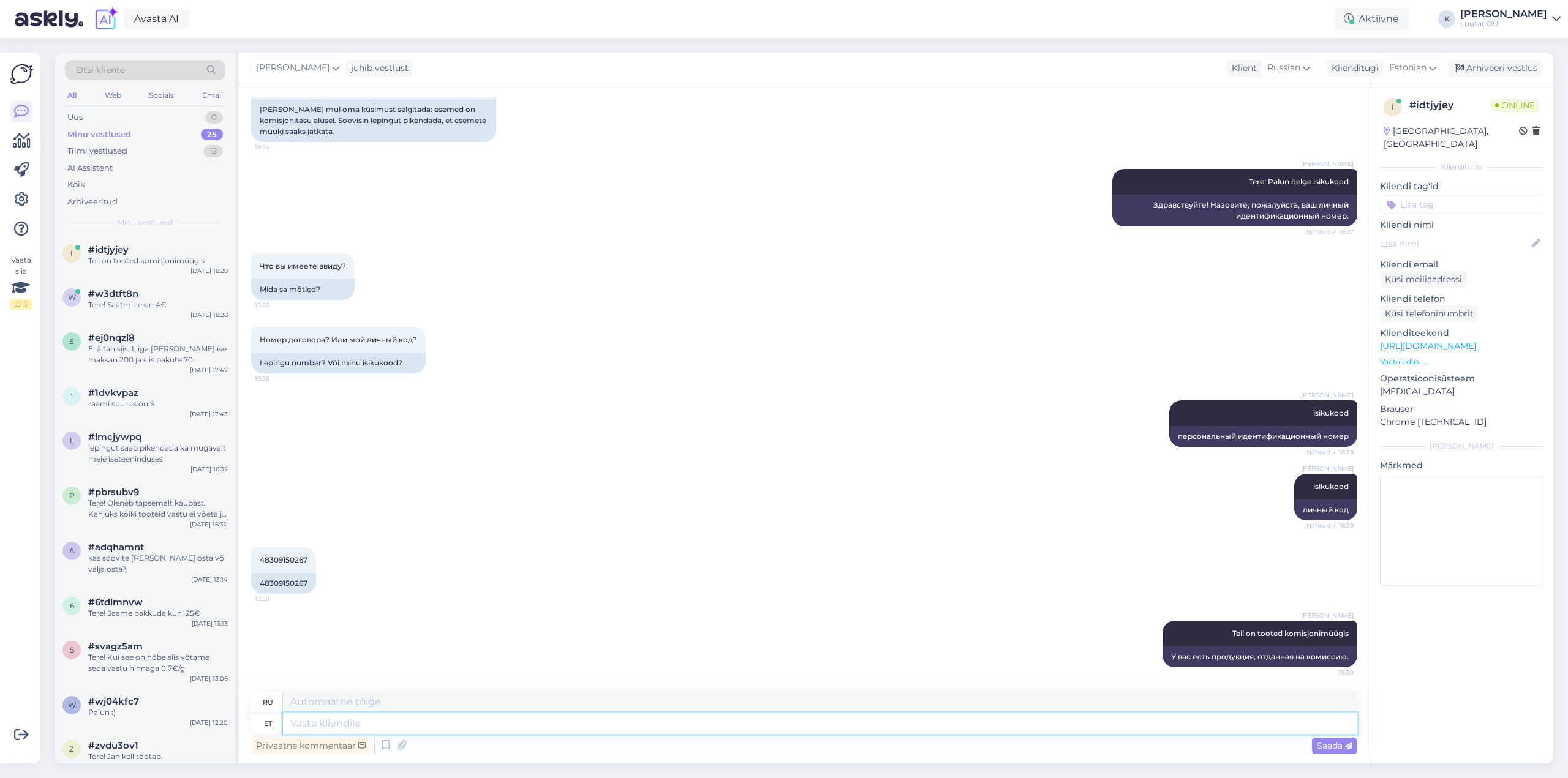
click at [783, 727] on textarea at bounding box center [820, 723] width 1075 height 21
type textarea "neid"
type textarea "их"
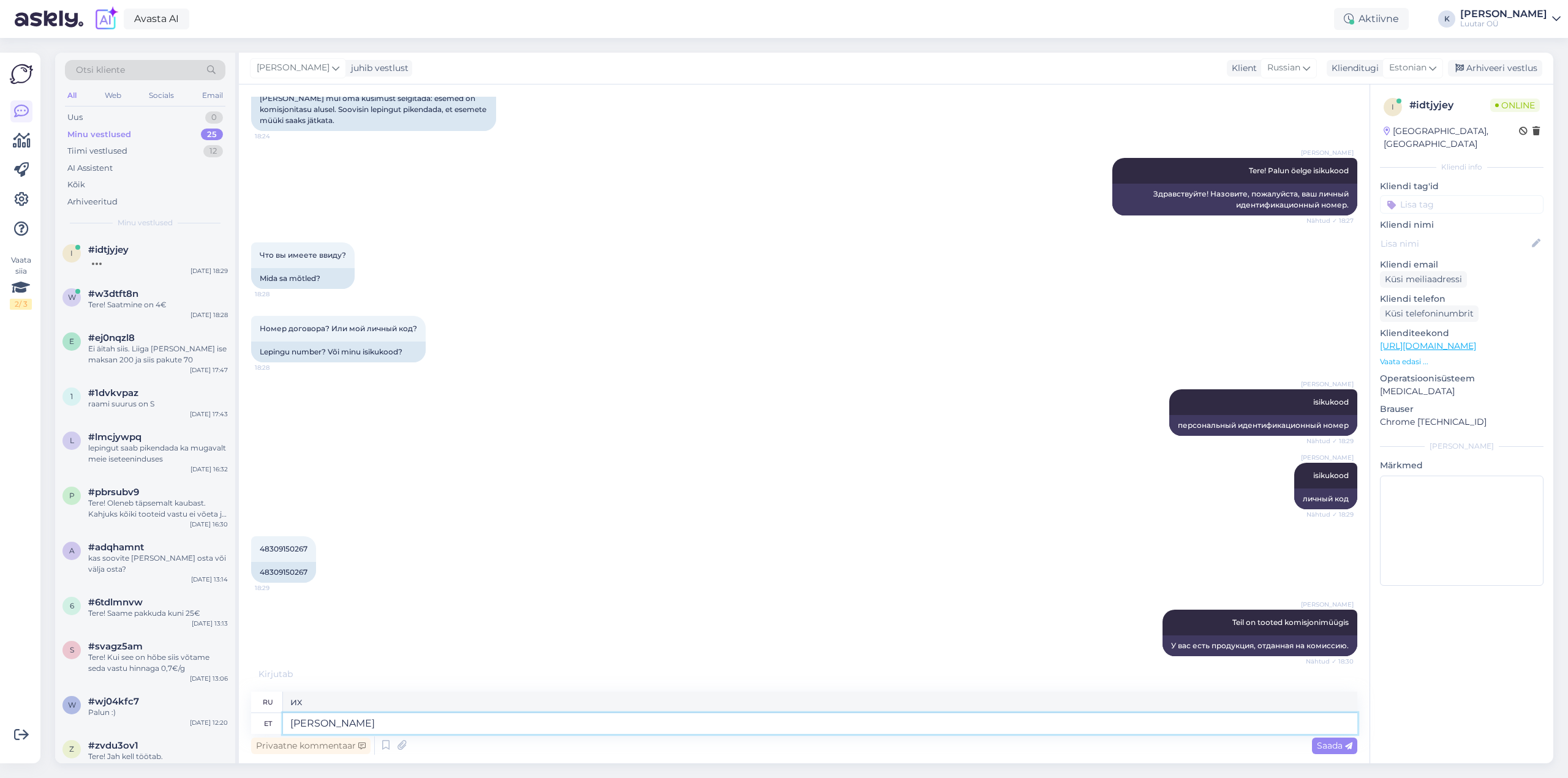
type textarea "[PERSON_NAME] s"
type textarea "они не"
type textarea "[PERSON_NAME] saa"
type textarea "они не могут быть"
type textarea "[PERSON_NAME] saa iseteeninduses"
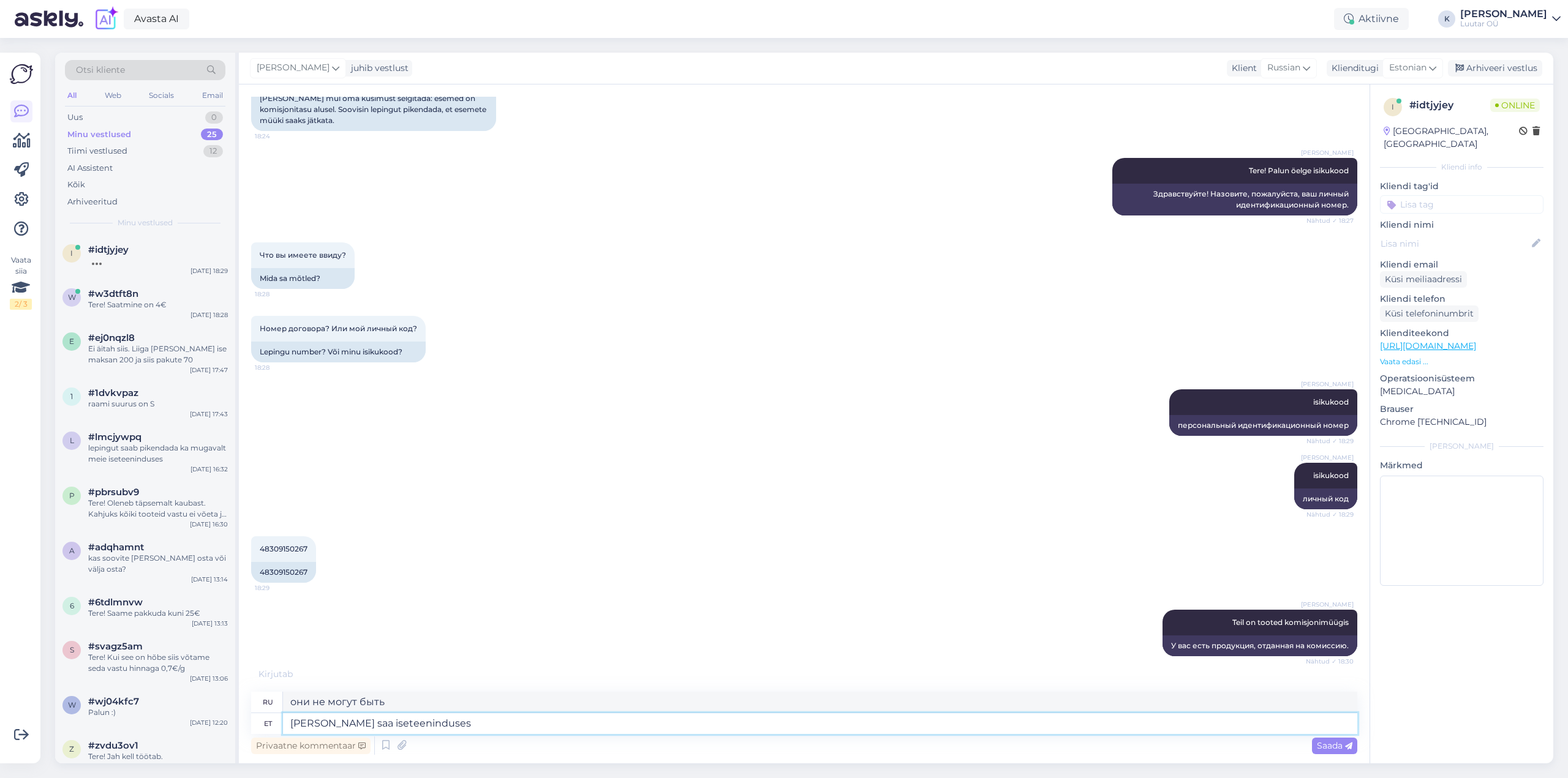
type textarea "они не доступны в самообслуживании"
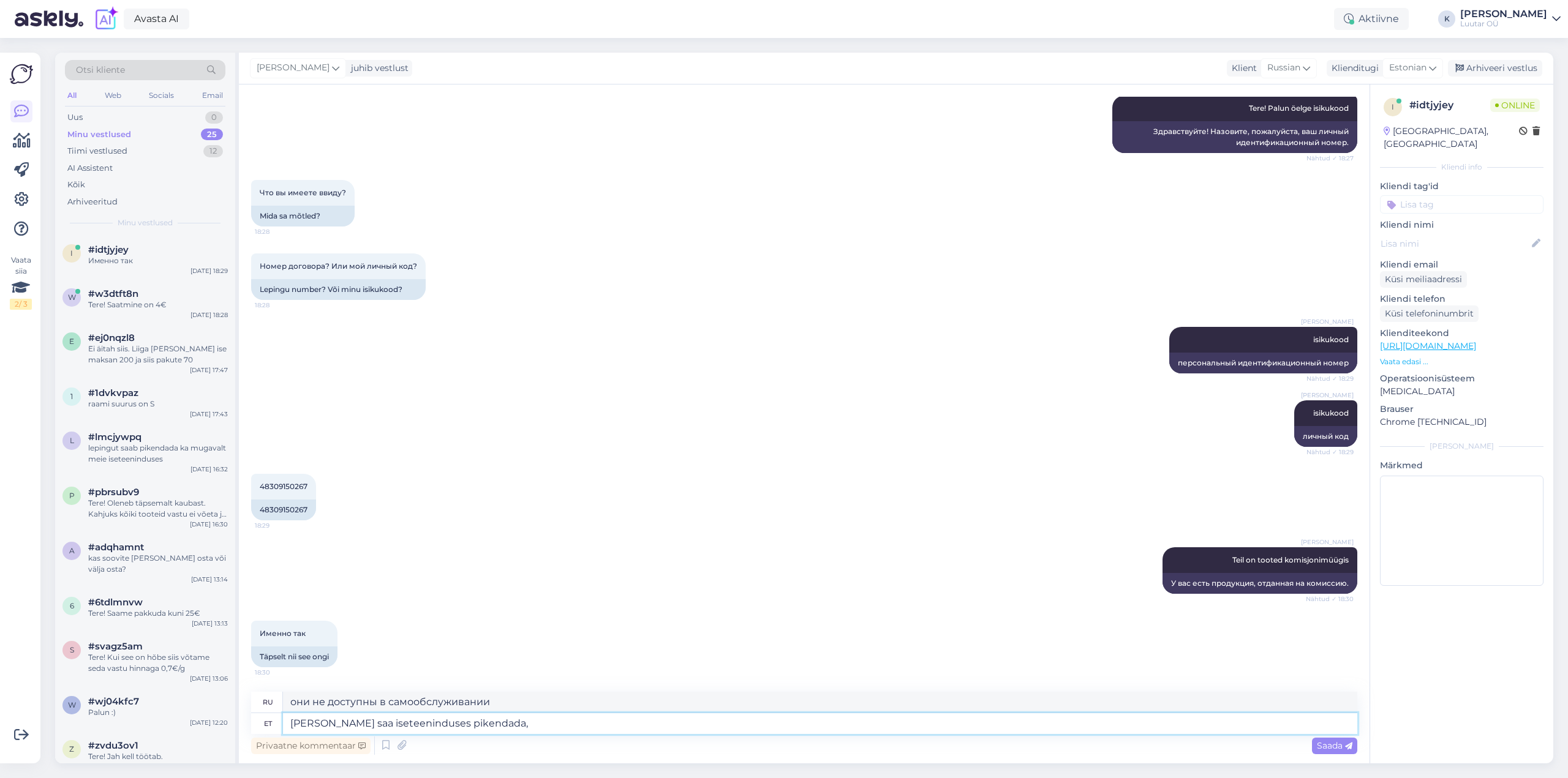
type textarea "[PERSON_NAME] saa iseteeninduses pikendada,"
type textarea "они не могут быть расширены в условиях самообслуживания,"
type textarea "[PERSON_NAME] saa iseteeninduses pikendada, neid"
type textarea "они не могут быть расширены в самообслуживании, они"
type textarea "[PERSON_NAME] saa iseteeninduses pikendada, neid saab ai"
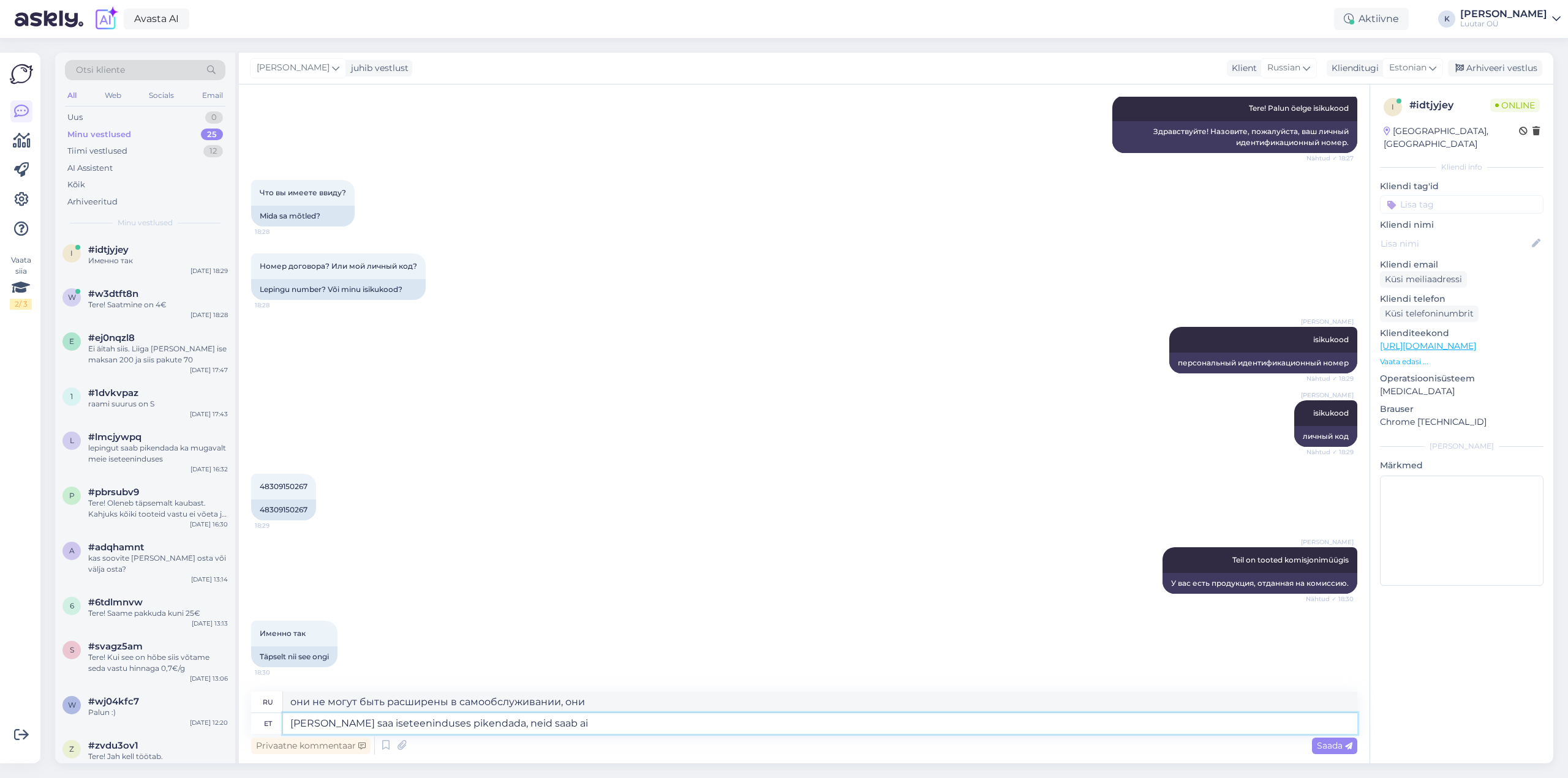
type textarea "они не могут быть расширены в самообслуживании, они могут быть"
type textarea "[PERSON_NAME] saa iseteeninduses pikendada, neid saab ainult"
type textarea "они не могут быть расширены в самообслуживании, они могут быть только"
type textarea "[PERSON_NAME] saa iseteeninduses pikendada, neid saab ainult esinduses"
type textarea "их нельзя продлить самостоятельно, их можно получить только в автосалоне"
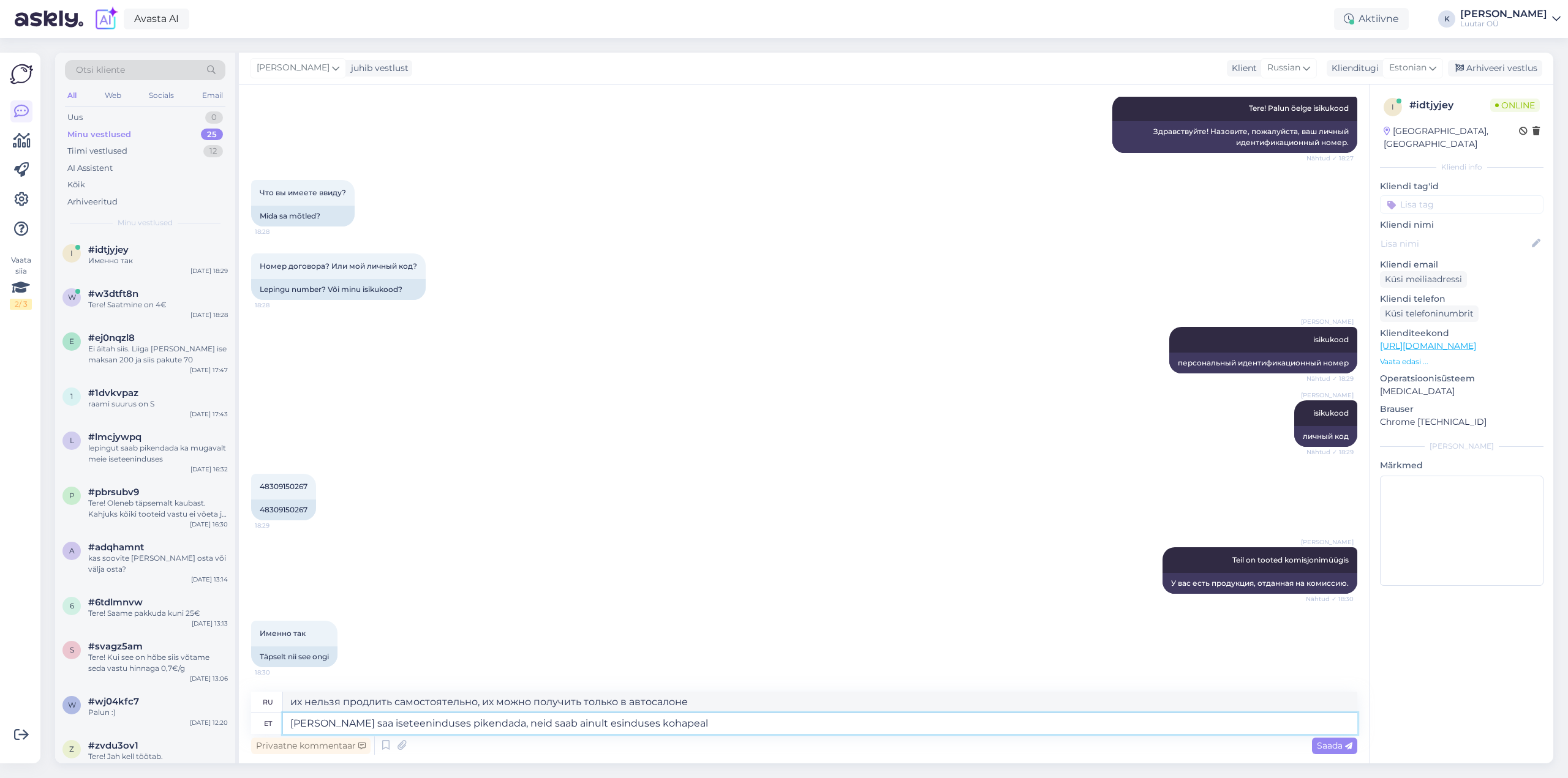
type textarea "[PERSON_NAME] saa iseteeninduses pikendada, neid saab ainult esinduses kohapeal…"
type textarea "их нельзя продлить самостоятельно, их можно получить только на месте у дилера"
type textarea "[PERSON_NAME] saa iseteeninduses pikendada, neid saab ainult esinduses kohapeal…"
type textarea "их нельзя расширить самостоятельно, это можно сделать только на месте, в дилерс…"
type textarea "[PERSON_NAME] saa iseteeninduses pikendada, neid saab ainult esinduses kohapeal…"
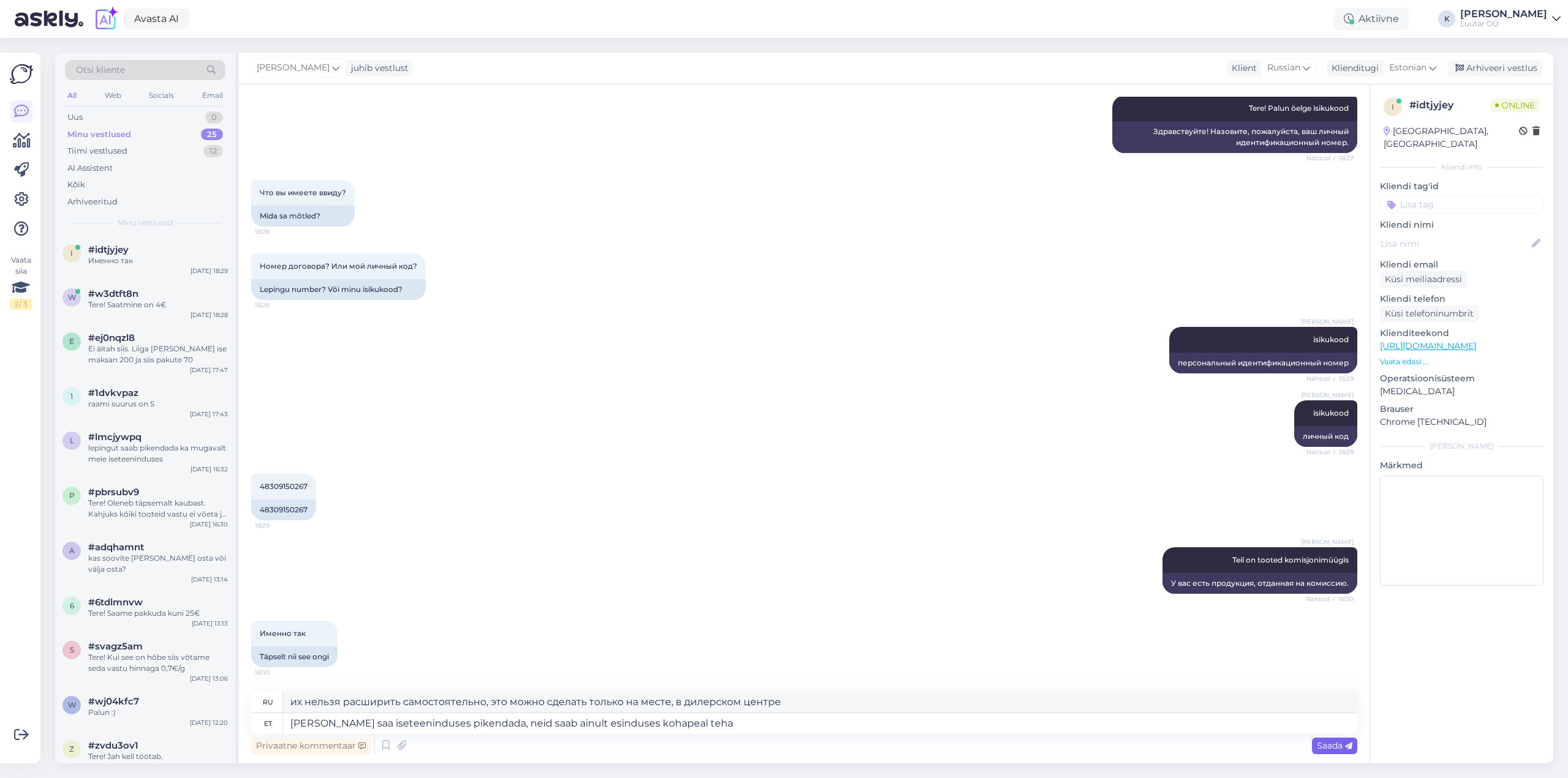
click at [1332, 740] on span "Saada" at bounding box center [1334, 745] width 36 height 11
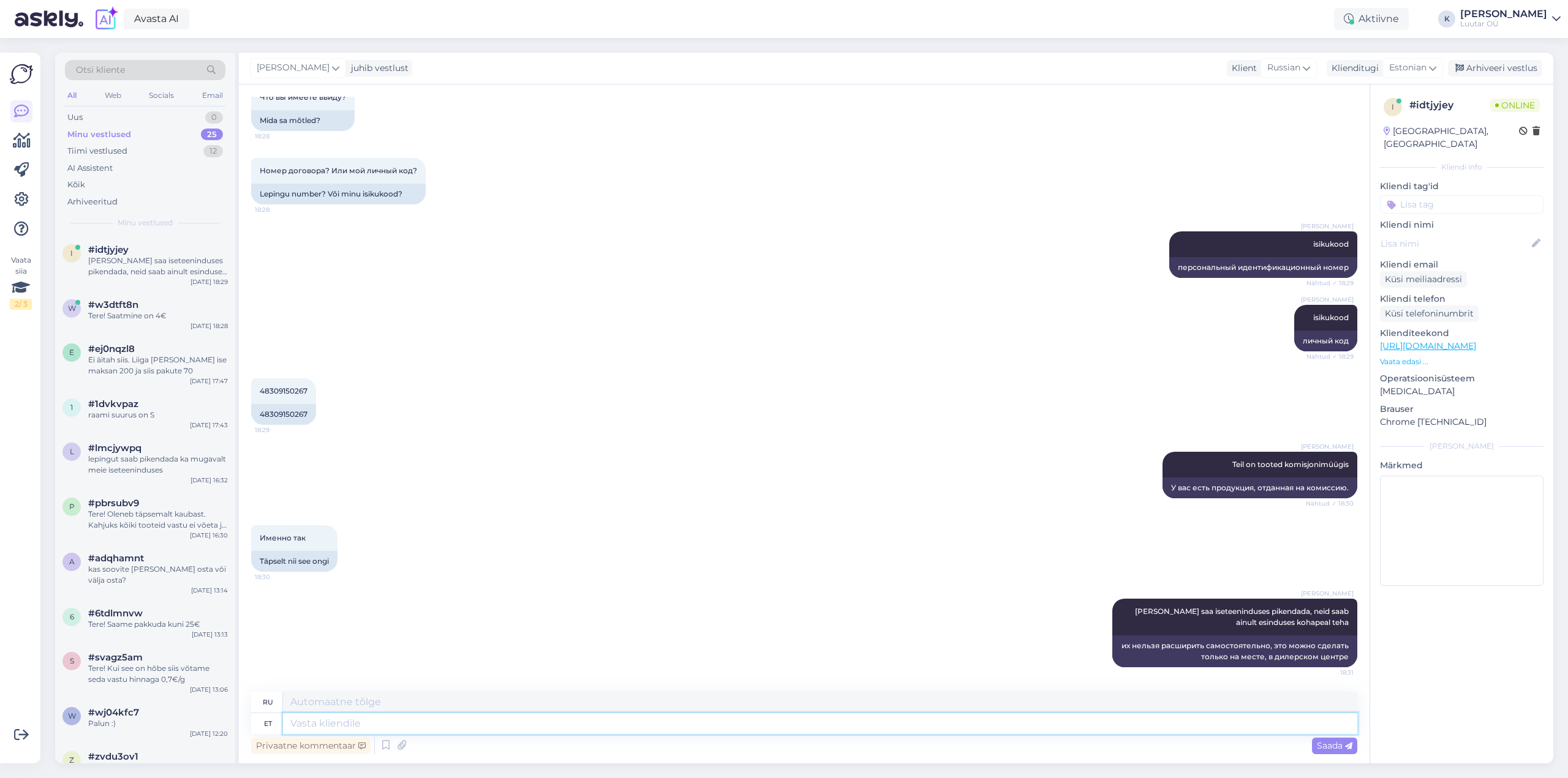
click at [830, 723] on textarea at bounding box center [820, 723] width 1075 height 21
type textarea "iseteenindus"
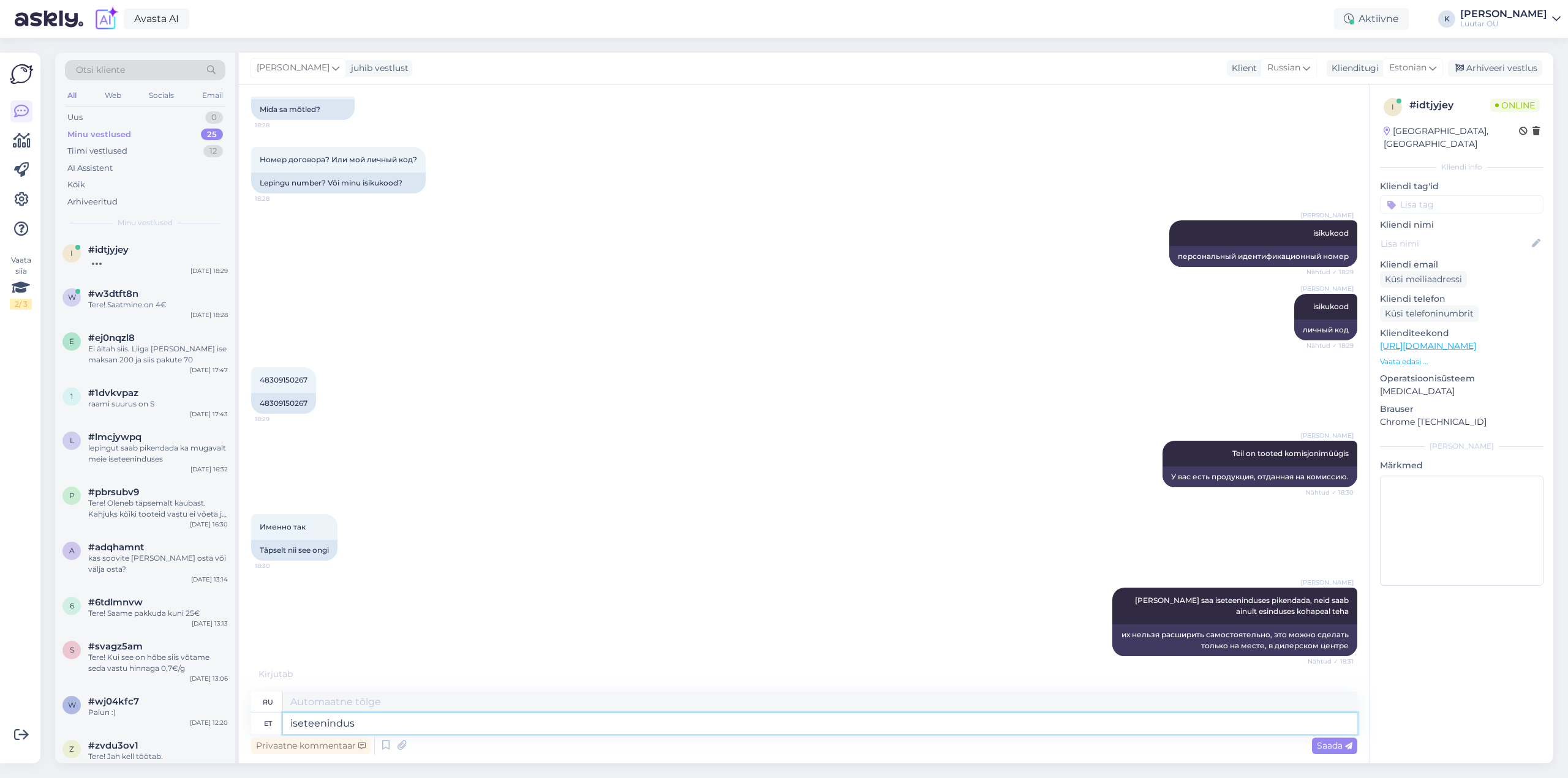
type textarea "самообслуживание"
type textarea "iseteenindus näitab ai"
type textarea "шоу самообслуживания"
type textarea "iseteenindus näitab ainult"
type textarea "только шоу самообслуживания"
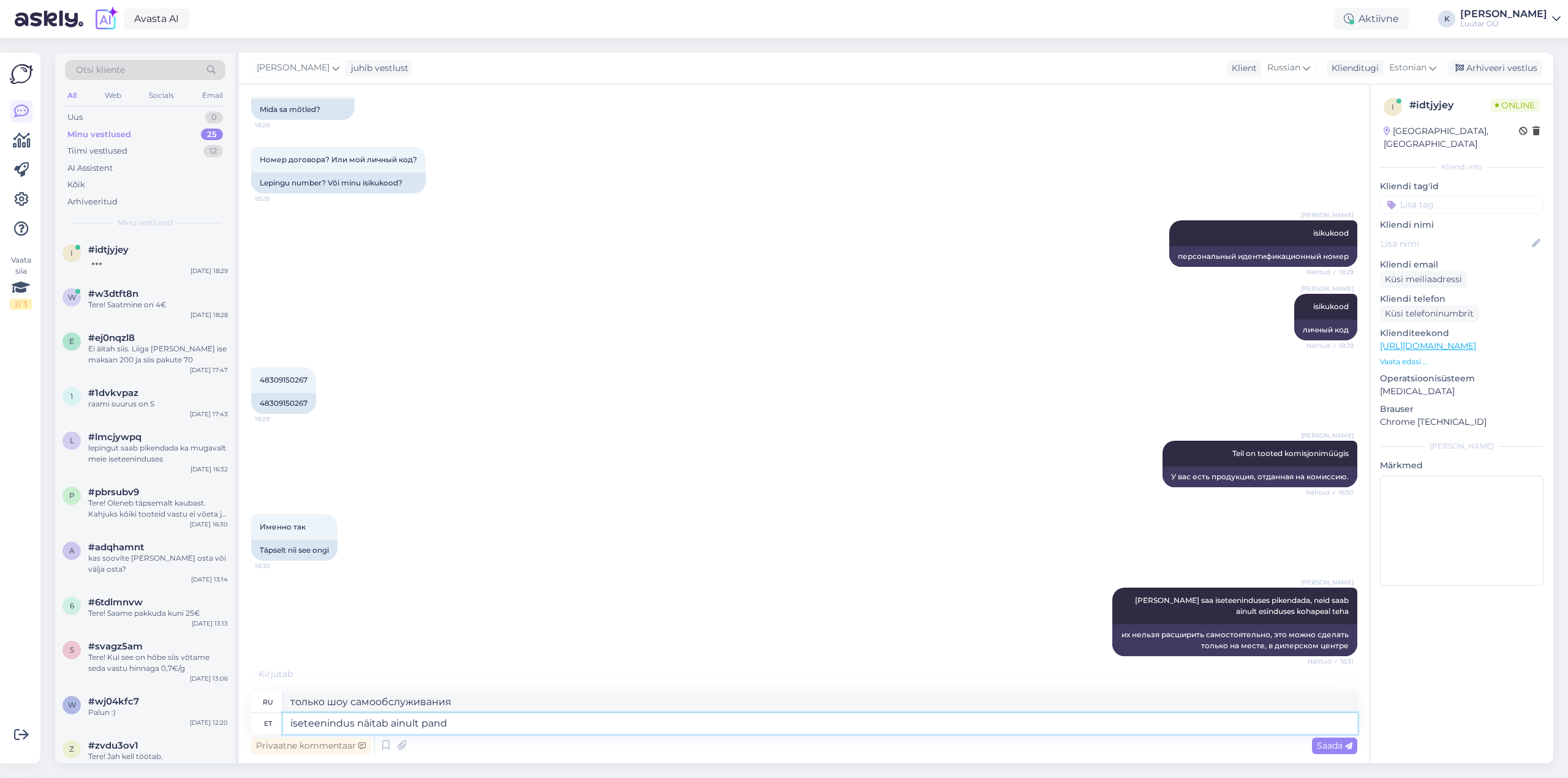
type textarea "iseteenindus näitab ainult pandi"
type textarea "самообслуживание показывает только залог"
type textarea "iseteenindus näitab ainult pandis tooteid"
type textarea "самообслуживание показывает только заложенные продукты"
type textarea "iseteenindus näitab ainult pandis tooteid"
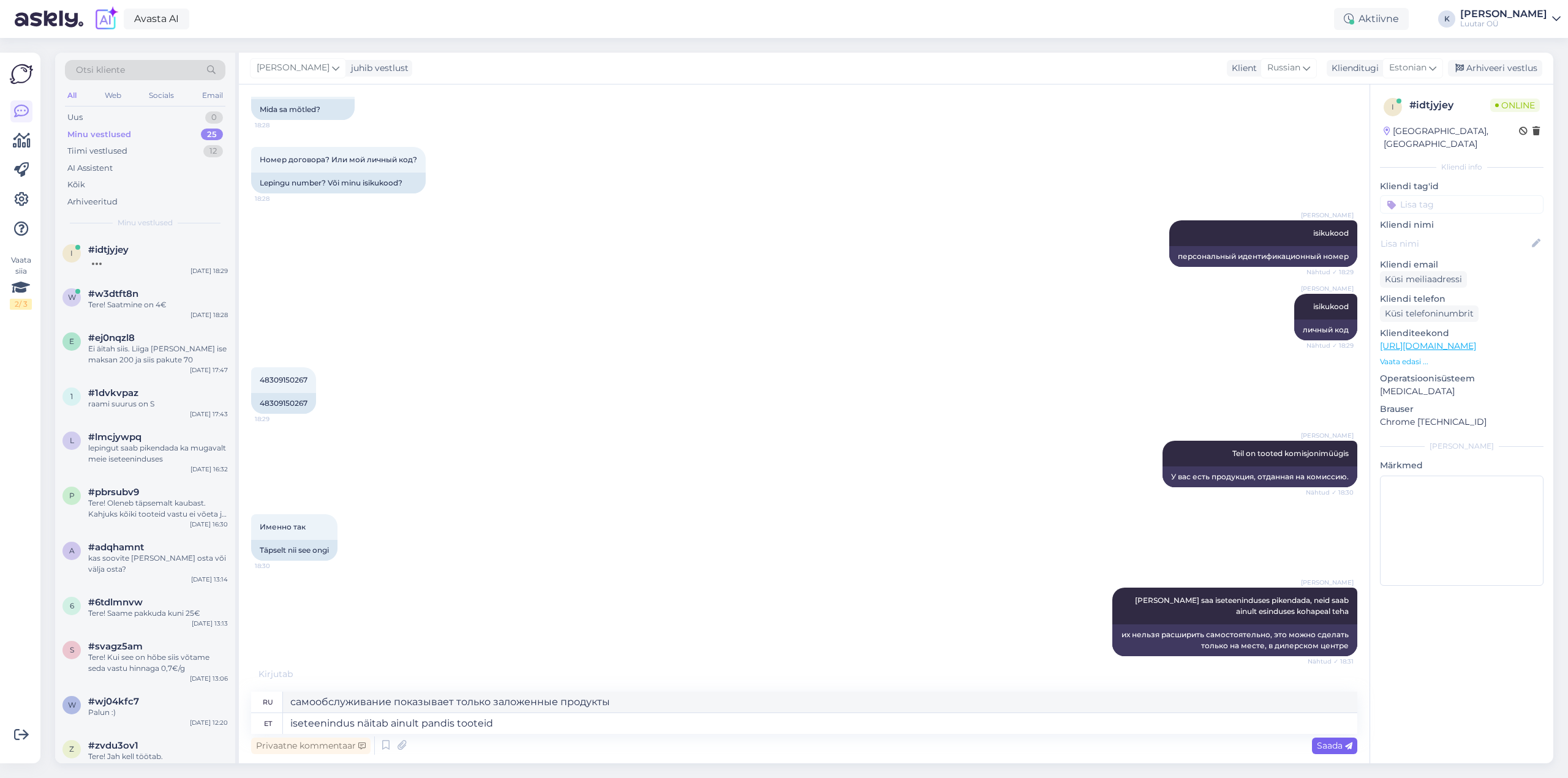
click at [1341, 746] on span "Saada" at bounding box center [1334, 745] width 36 height 11
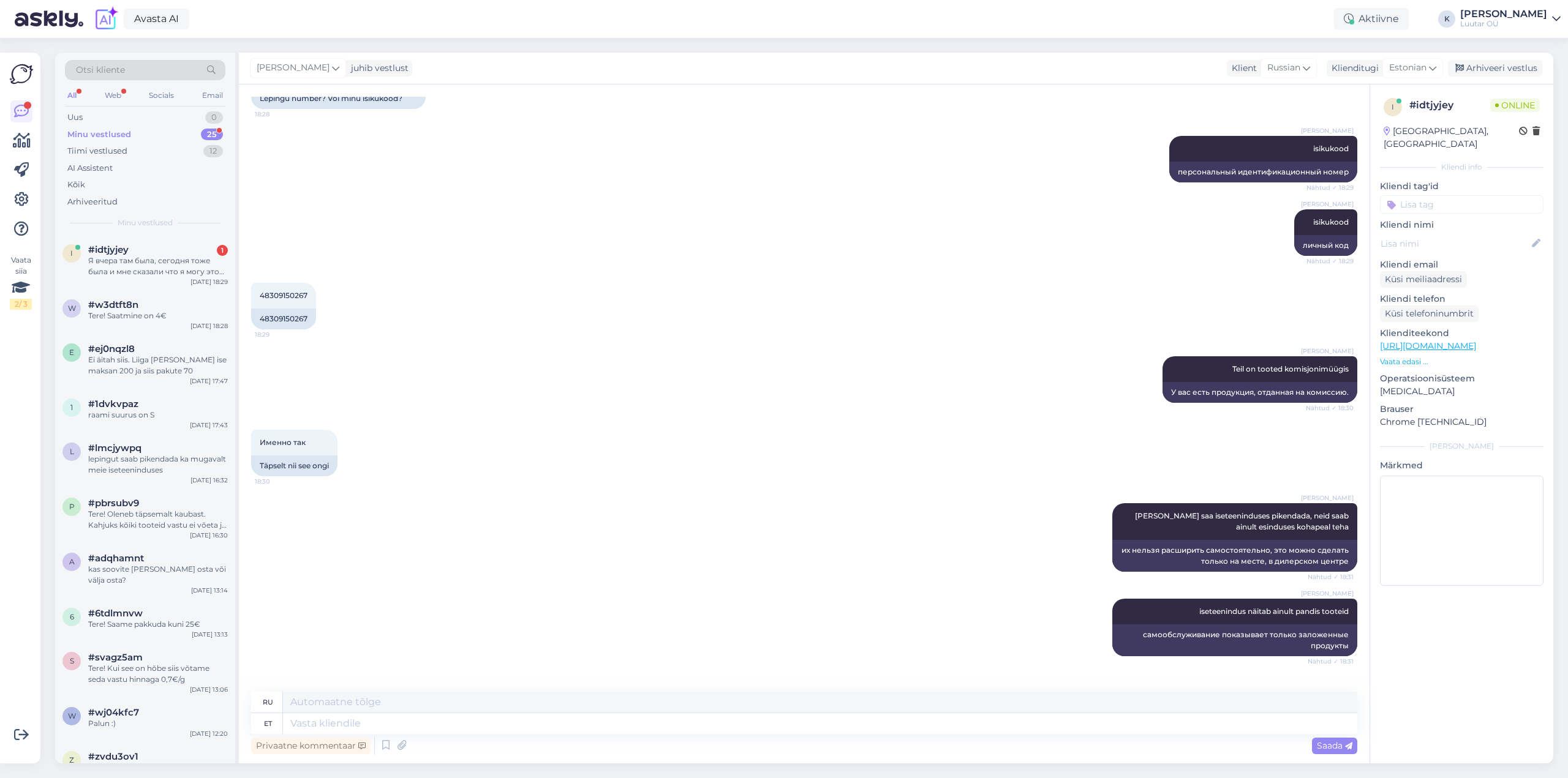
scroll to position [1687, 0]
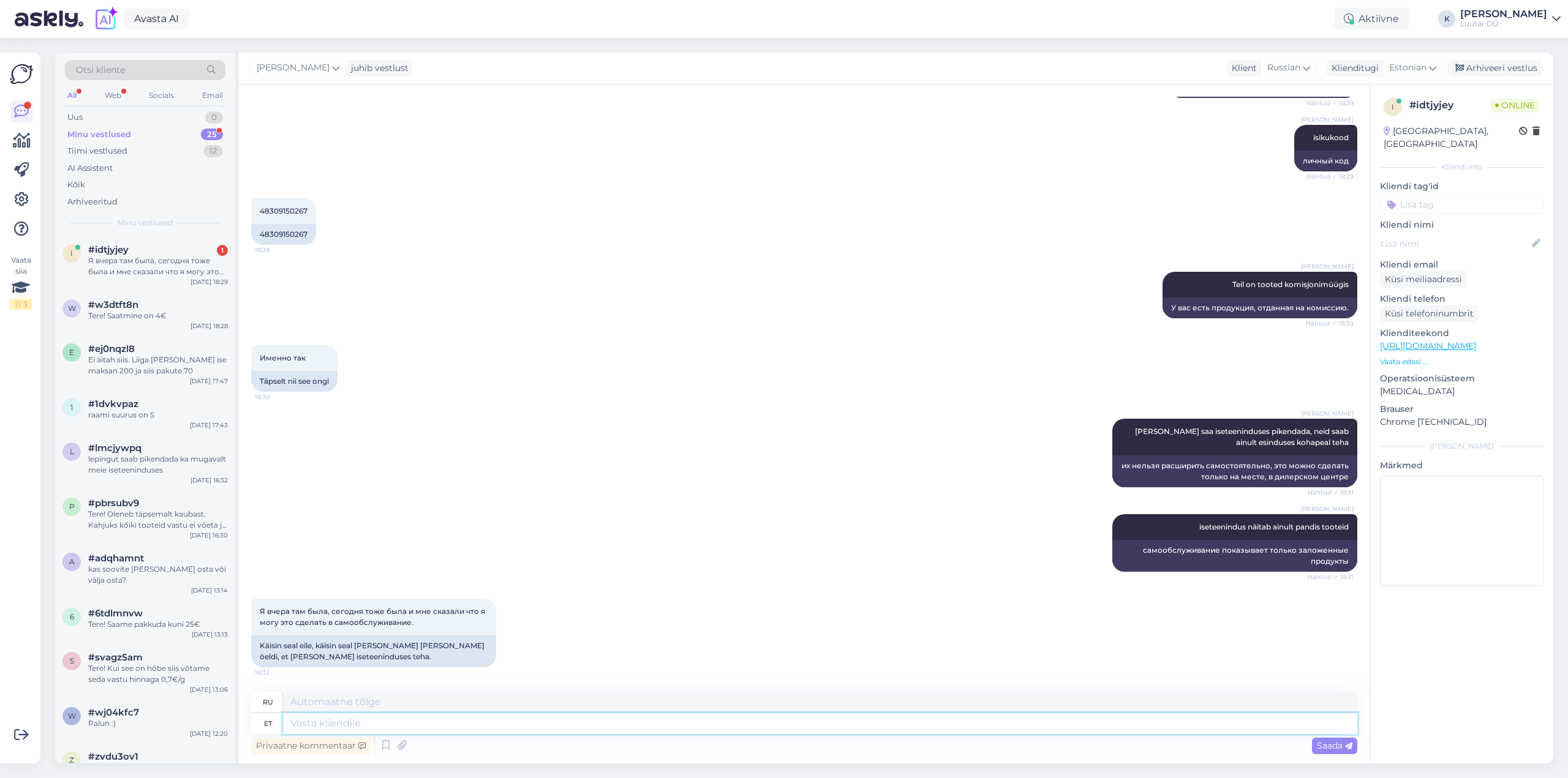
click at [315, 727] on textarea at bounding box center [820, 723] width 1075 height 21
type textarea "komisjonilepinguid k"
type textarea "комиссионные договоры"
type textarea "komisjonilepinguid kahjuks ei"
type textarea "к сожалению, комиссионные контракты"
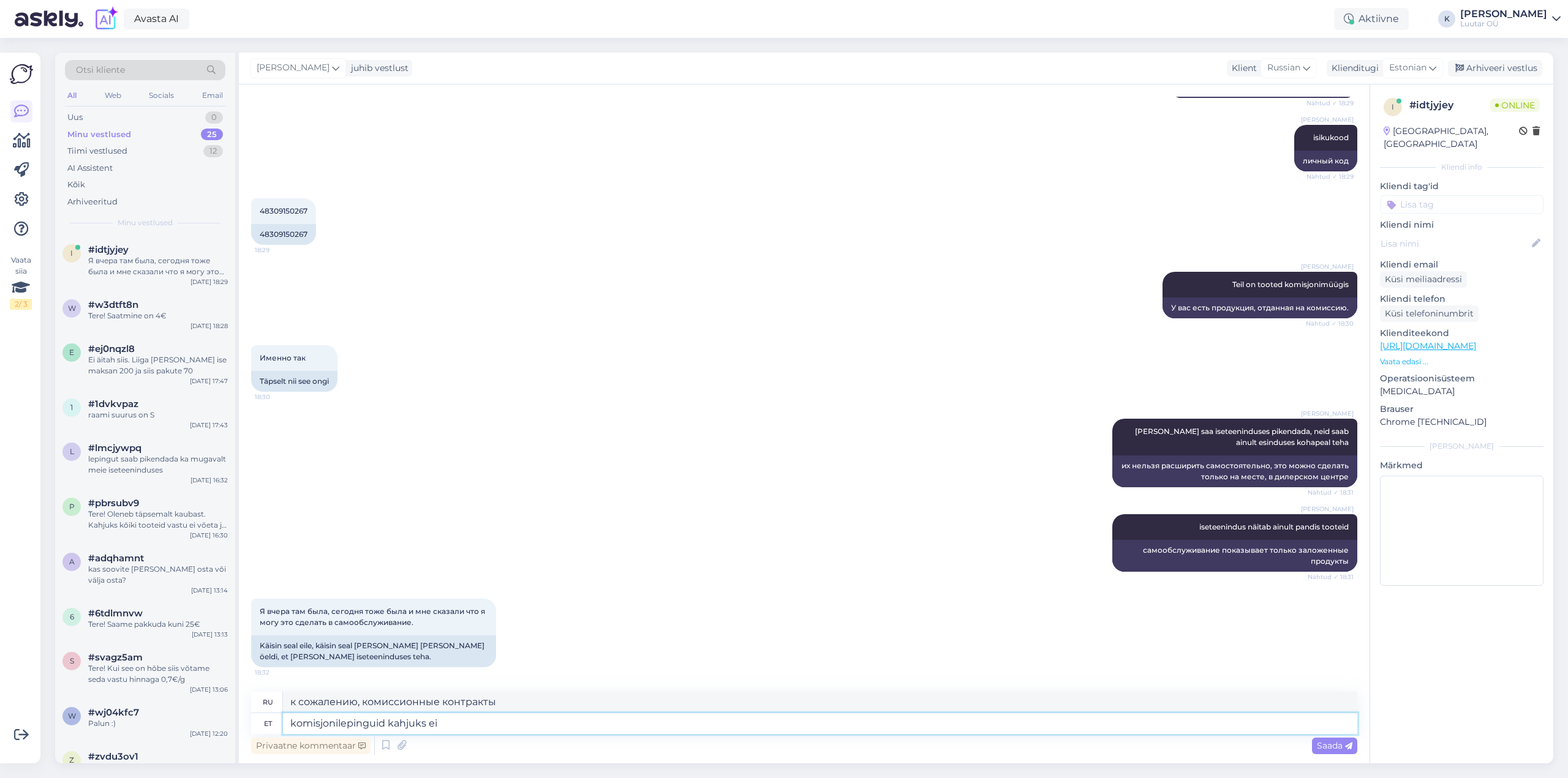
type textarea "komisjonilepinguid kahjuks ei s"
type textarea "К сожалению, нет договоров комиссии."
type textarea "komisjonilepinguid kahjuks ei saa"
type textarea "К сожалению, договоры комиссии недоступны."
type textarea "komisjonilepinguid kahjuks ei saa"
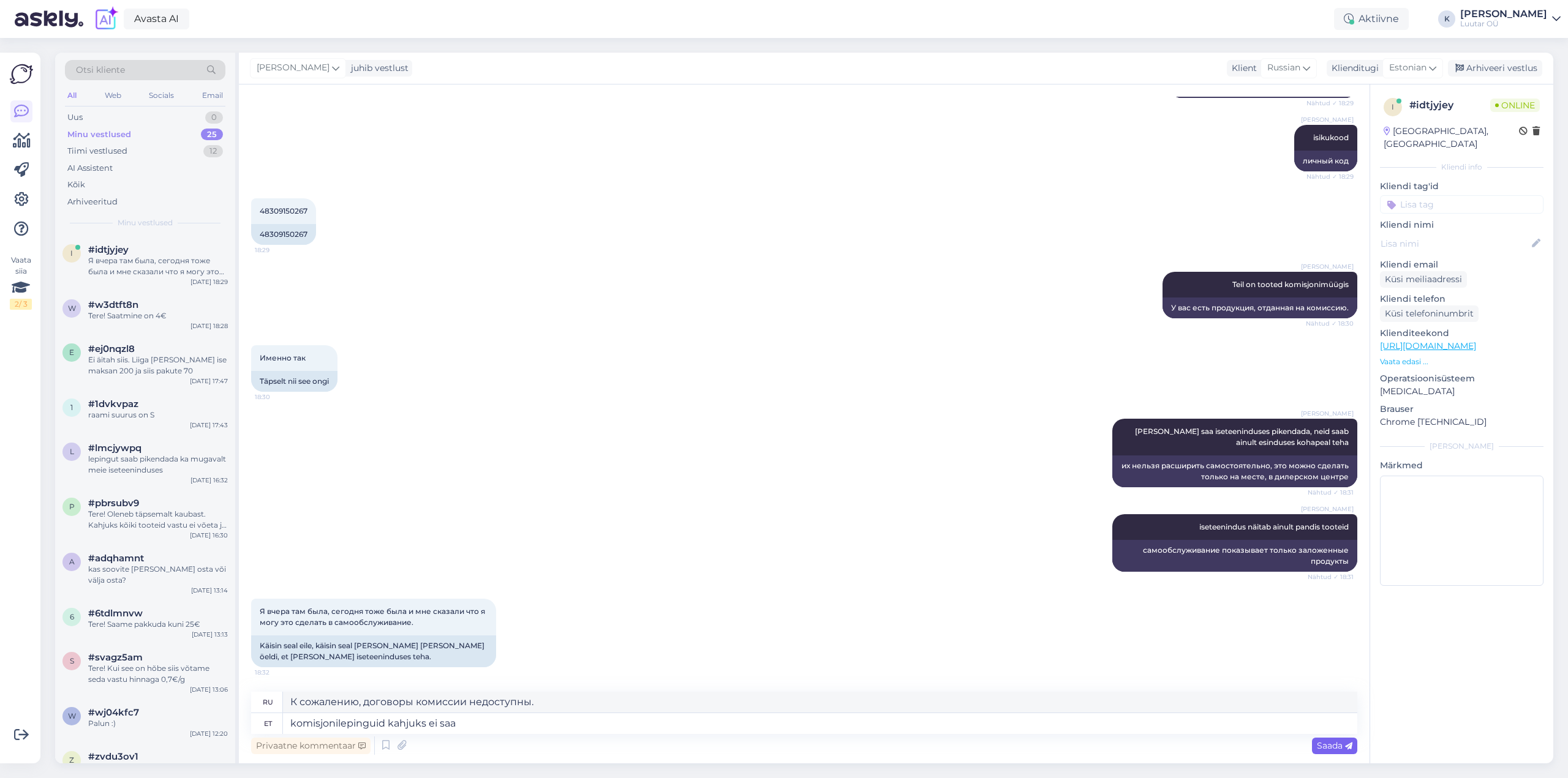
click at [1328, 747] on span "Saada" at bounding box center [1334, 745] width 36 height 11
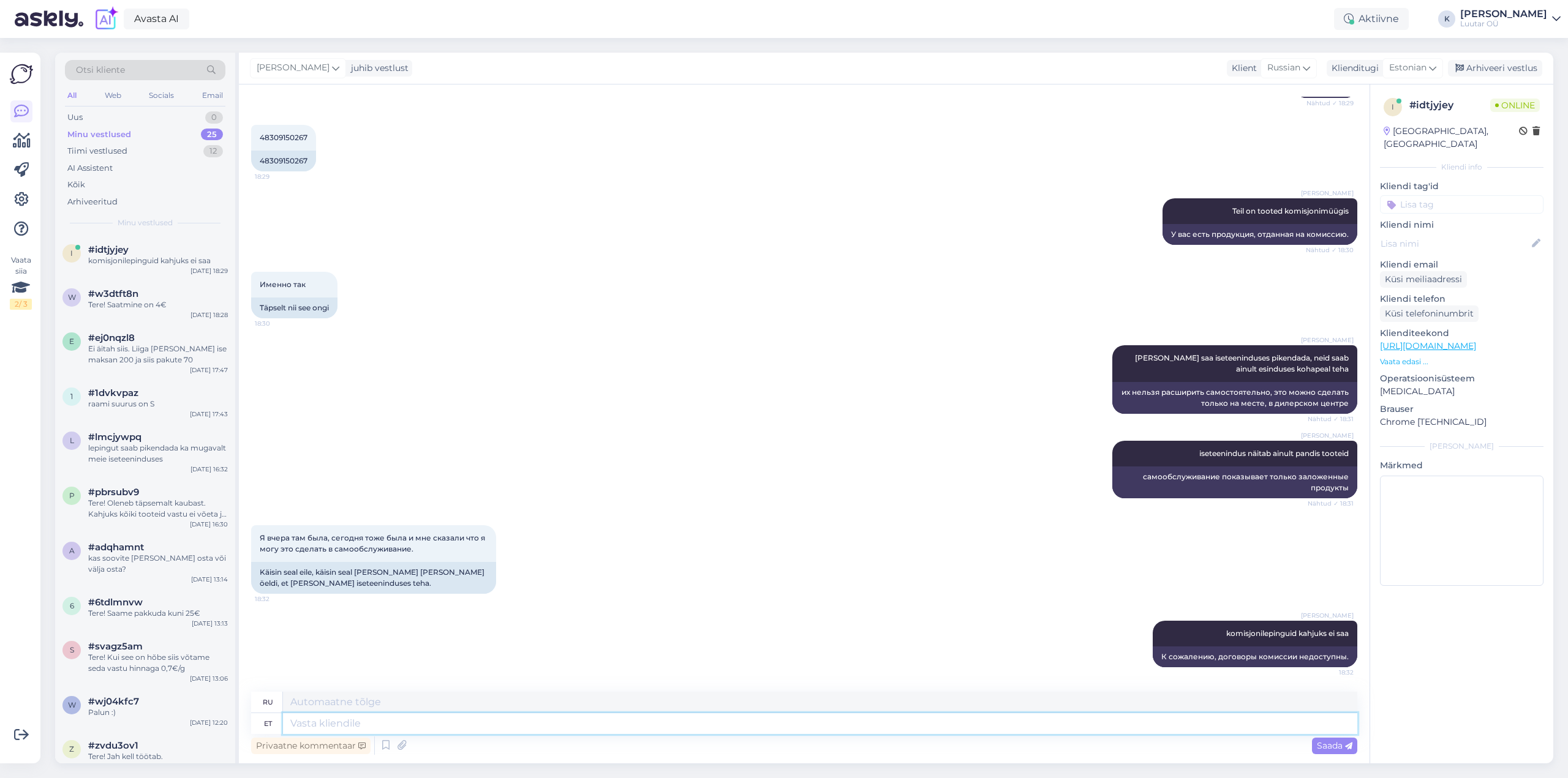
click at [555, 721] on textarea at bounding box center [820, 723] width 1075 height 21
type textarea "ainult"
type textarea "только"
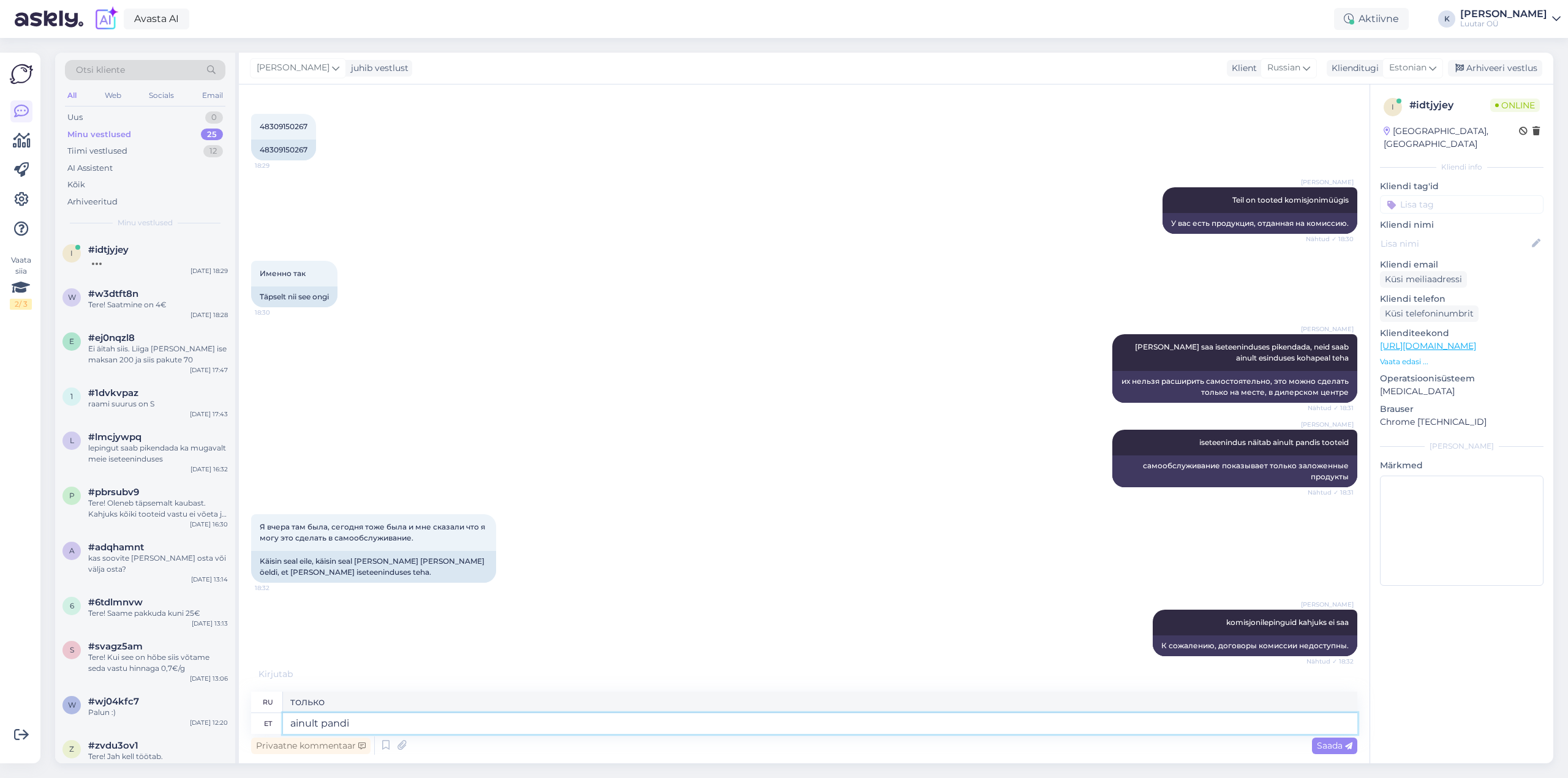
type textarea "ainult pandi"
type textarea "только положить"
type textarea "ainult pandi tooteid s"
type textarea "были размещены только продукты"
type textarea "ainult pandi tooteid saab"
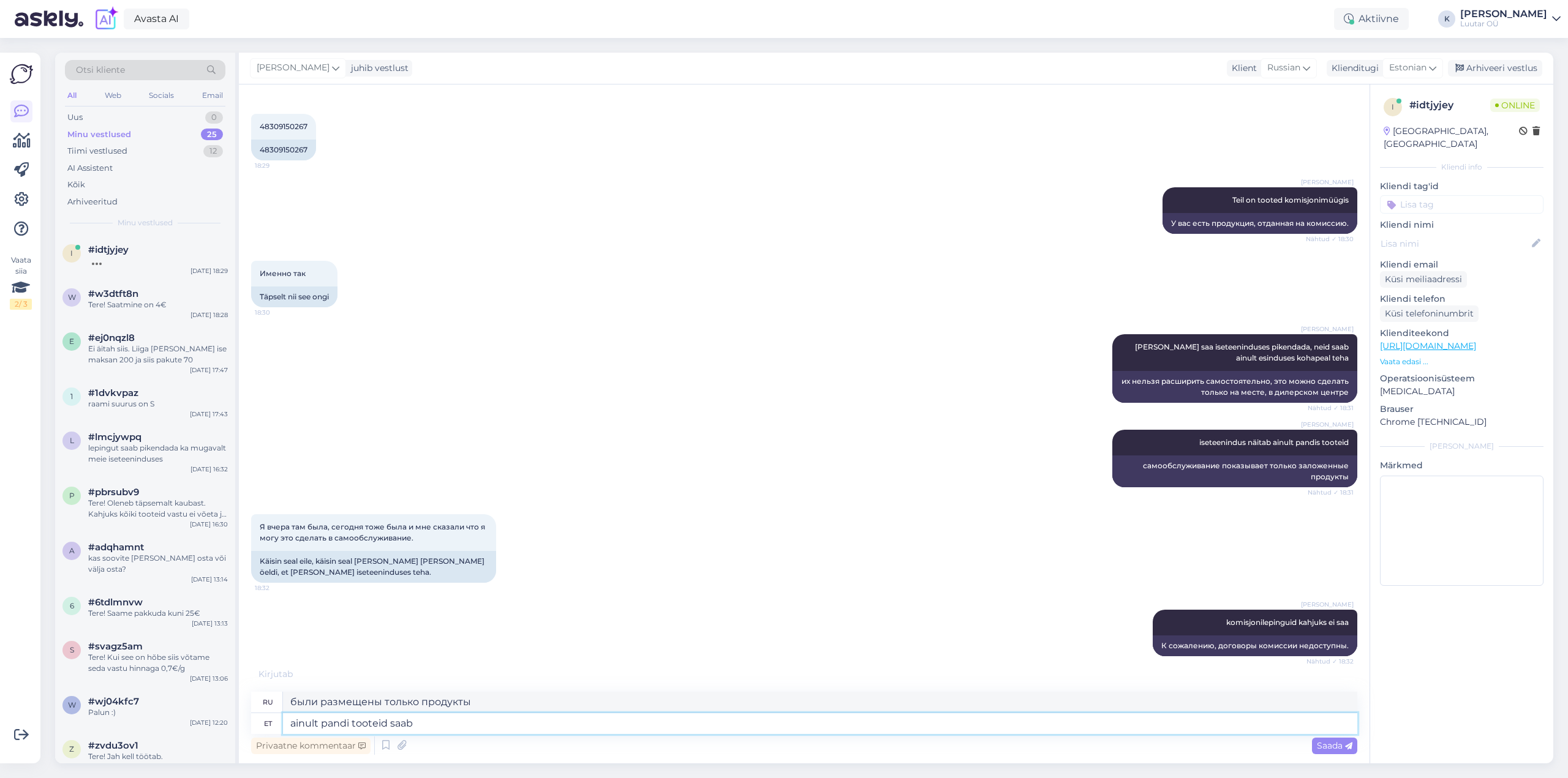
type textarea "только заложенные продукты могут быть"
type textarea "ainult pandi tooteid saab"
click at [1326, 741] on span "Saada" at bounding box center [1334, 745] width 36 height 11
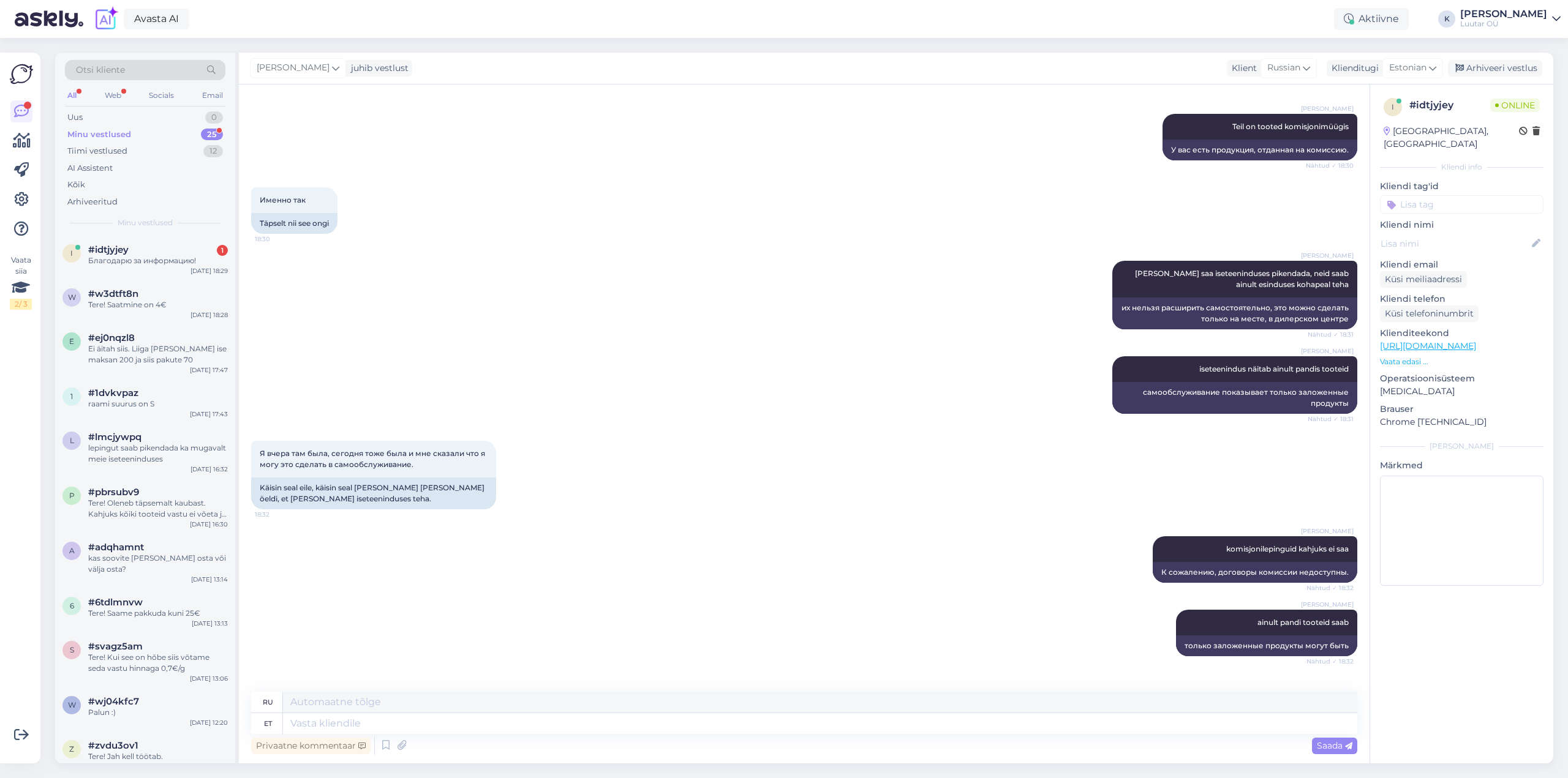
scroll to position [1908, 0]
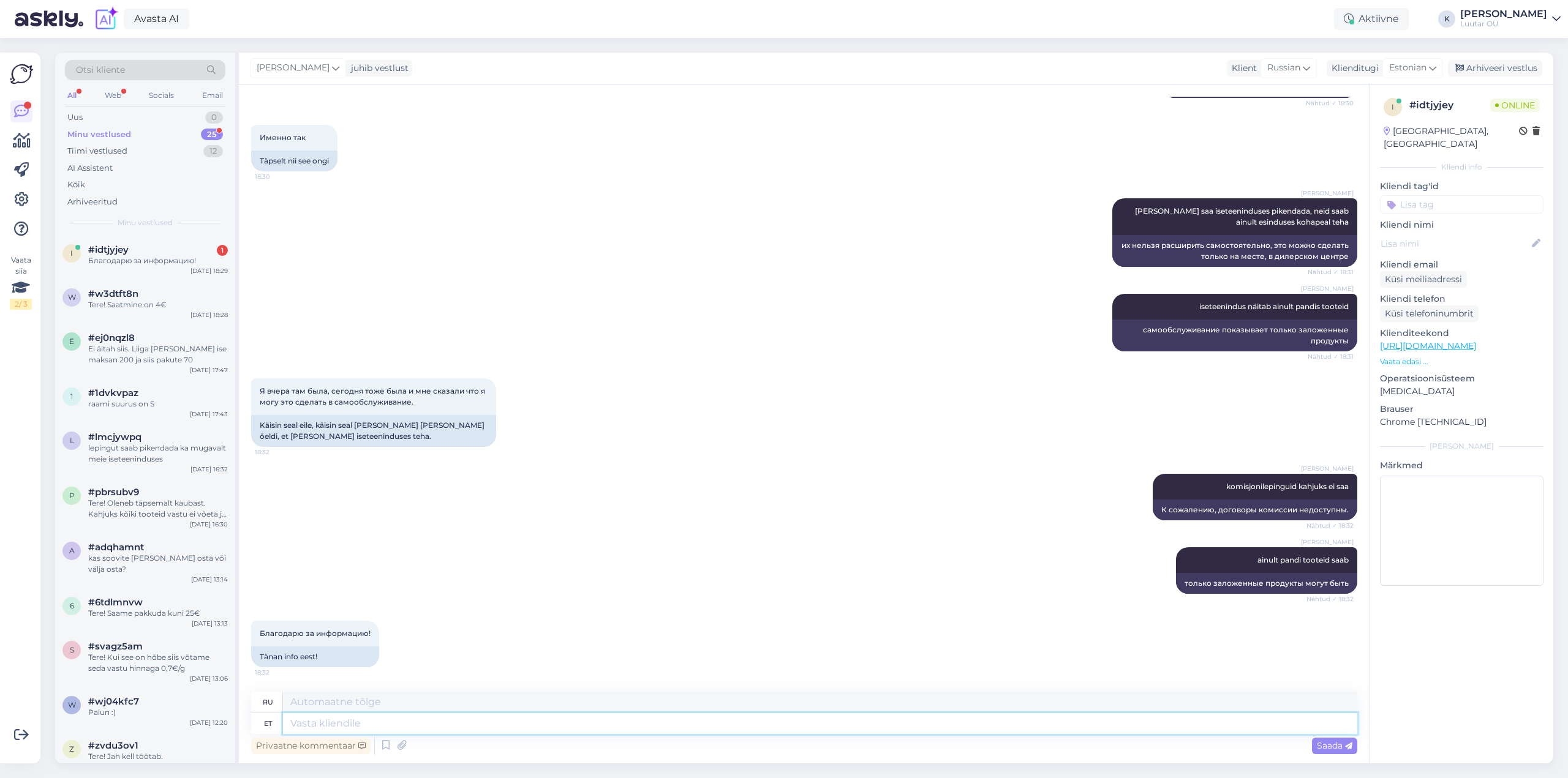
click at [392, 729] on textarea at bounding box center [820, 723] width 1075 height 21
type textarea "Palun"
type textarea "Пожалуйста"
type textarea "Palun"
click at [1326, 750] on span "Saada" at bounding box center [1334, 745] width 36 height 11
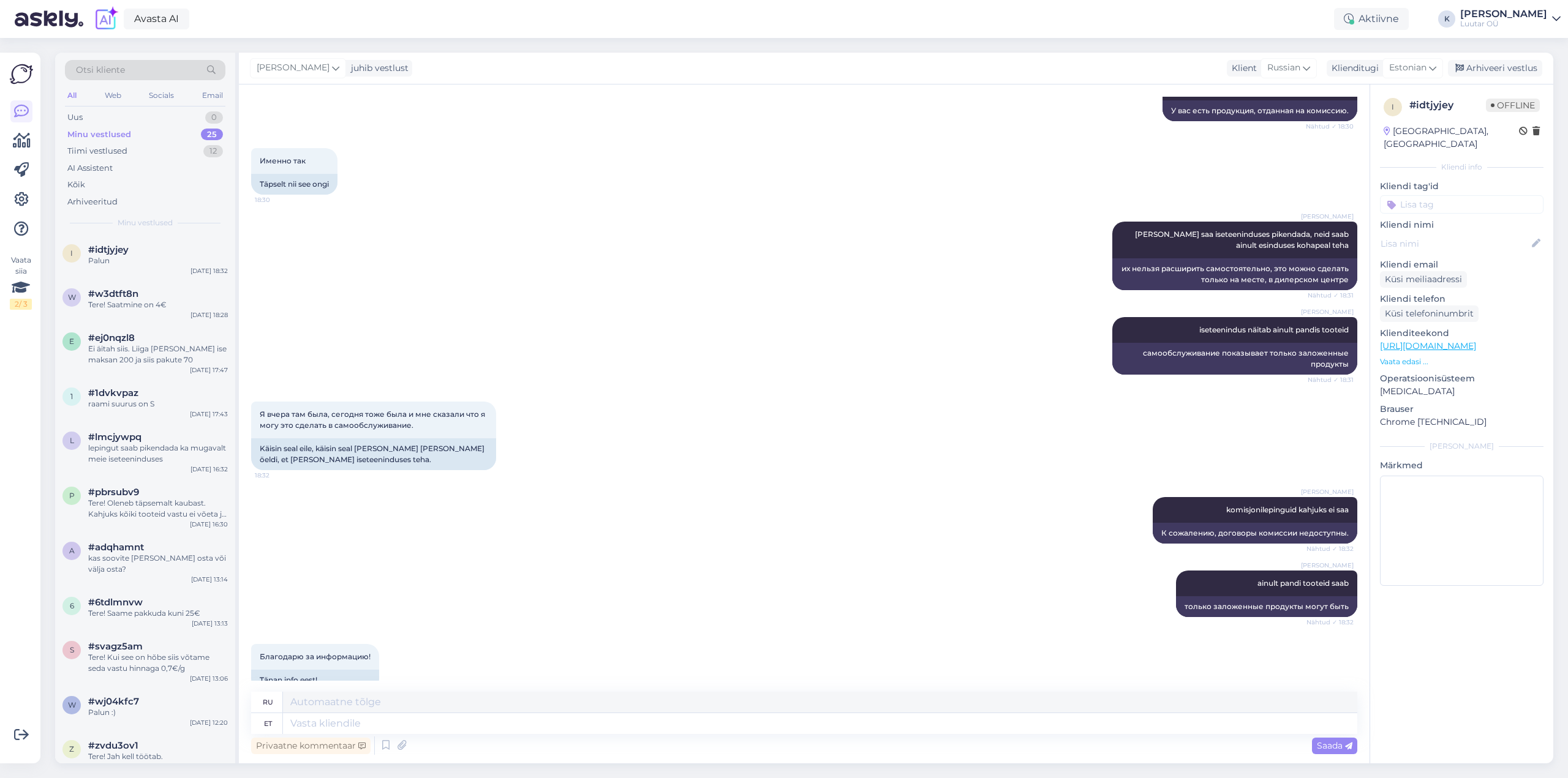
scroll to position [1981, 0]
